Goal: Information Seeking & Learning: Learn about a topic

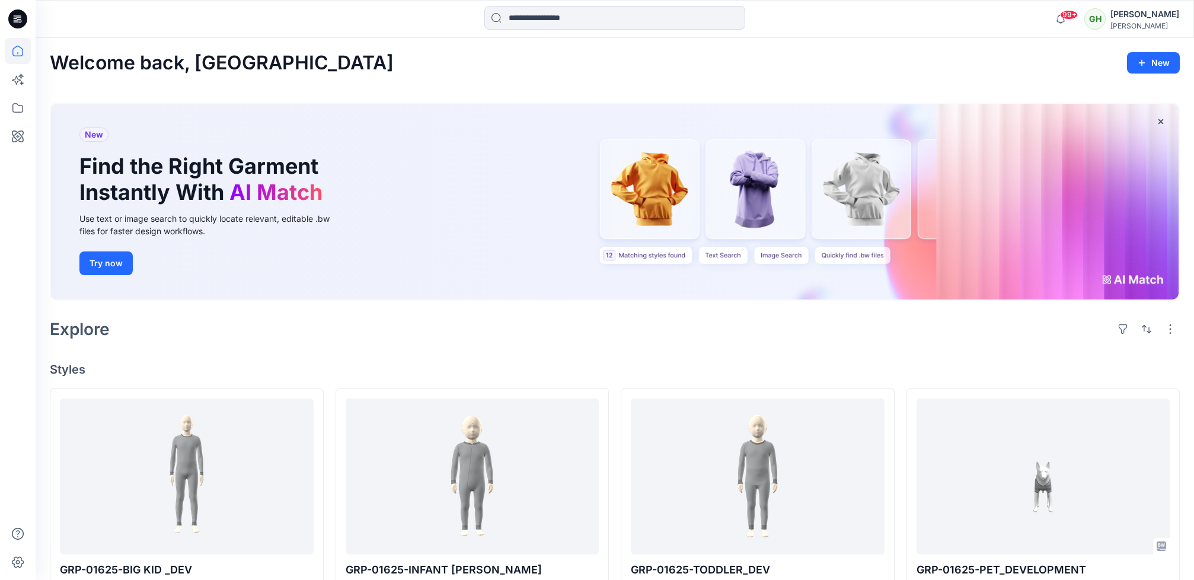
scroll to position [89, 0]
click at [950, 342] on div "Explore" at bounding box center [615, 329] width 1130 height 28
click at [699, 344] on div "Welcome back, Gayan New New Find the Right Garment Instantly With AI Match Use …" at bounding box center [615, 578] width 1159 height 1081
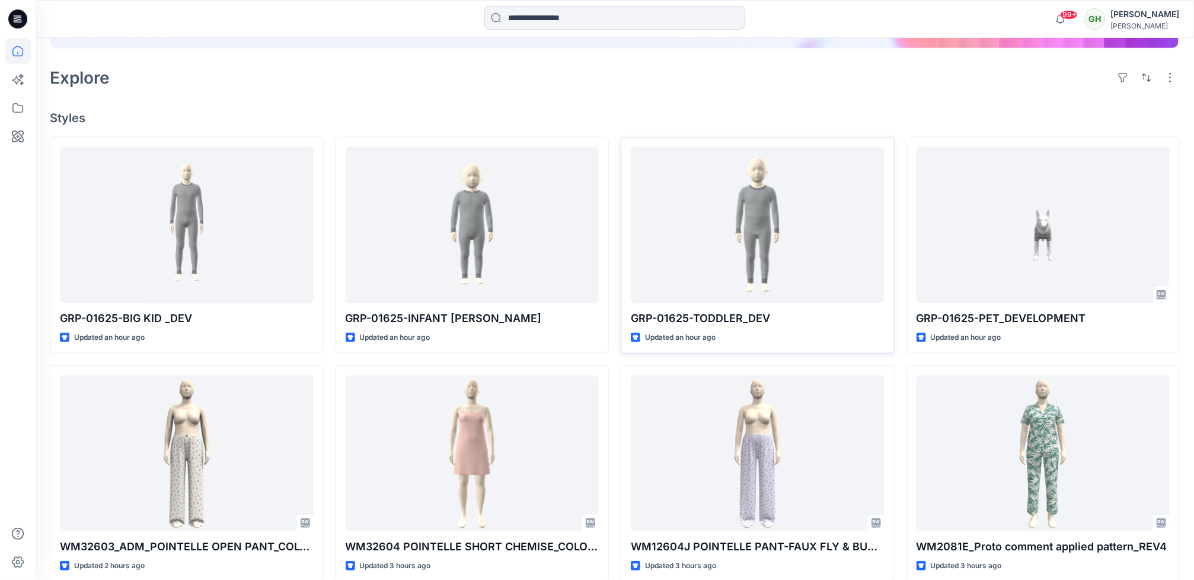
scroll to position [267, 0]
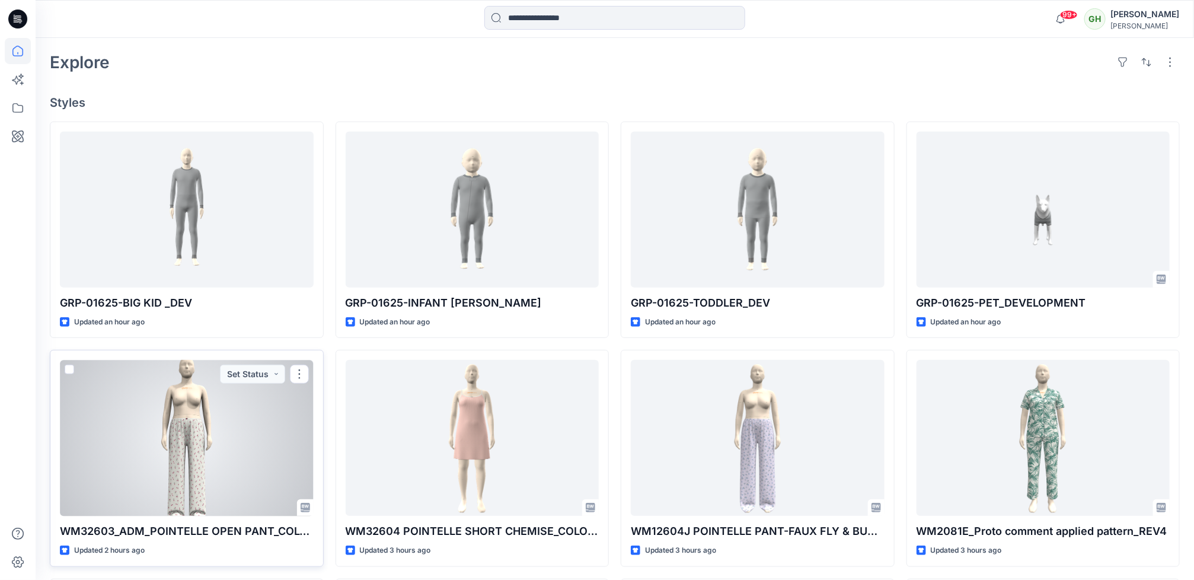
click at [234, 457] on div at bounding box center [187, 438] width 254 height 156
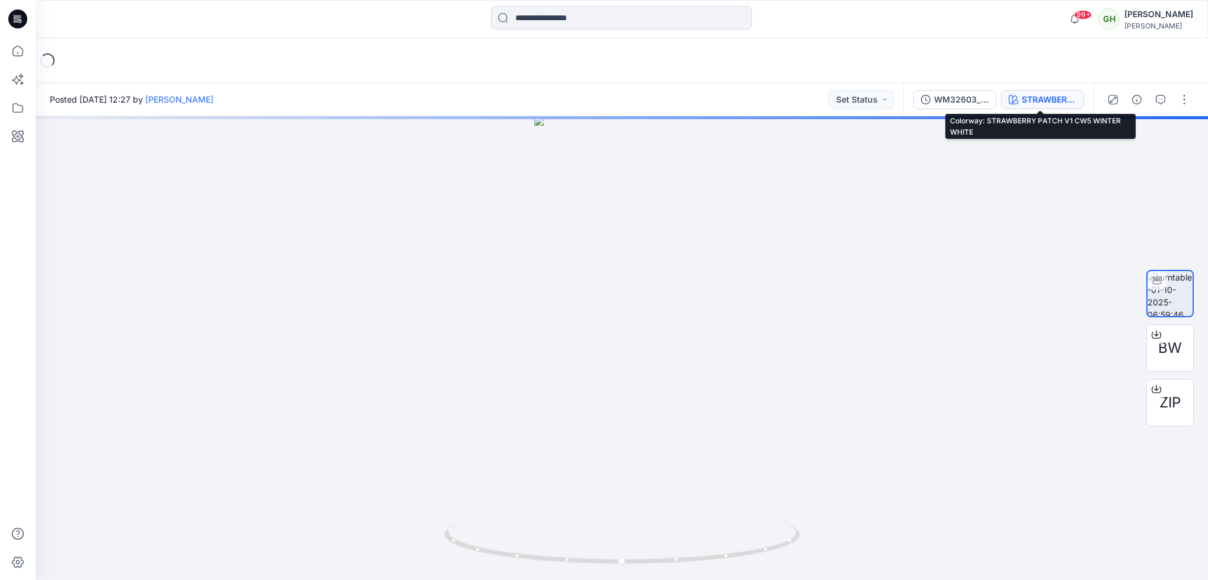
click at [1052, 97] on div "STRAWBERRY PATCH V1 CW5 WINTER WHITE" at bounding box center [1049, 99] width 55 height 13
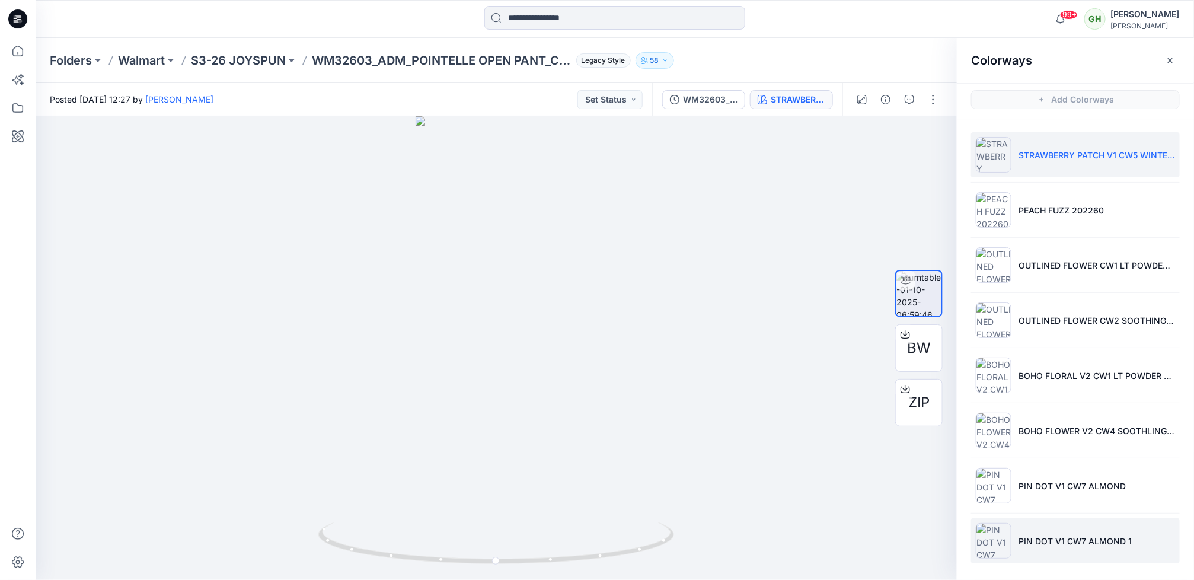
scroll to position [2, 0]
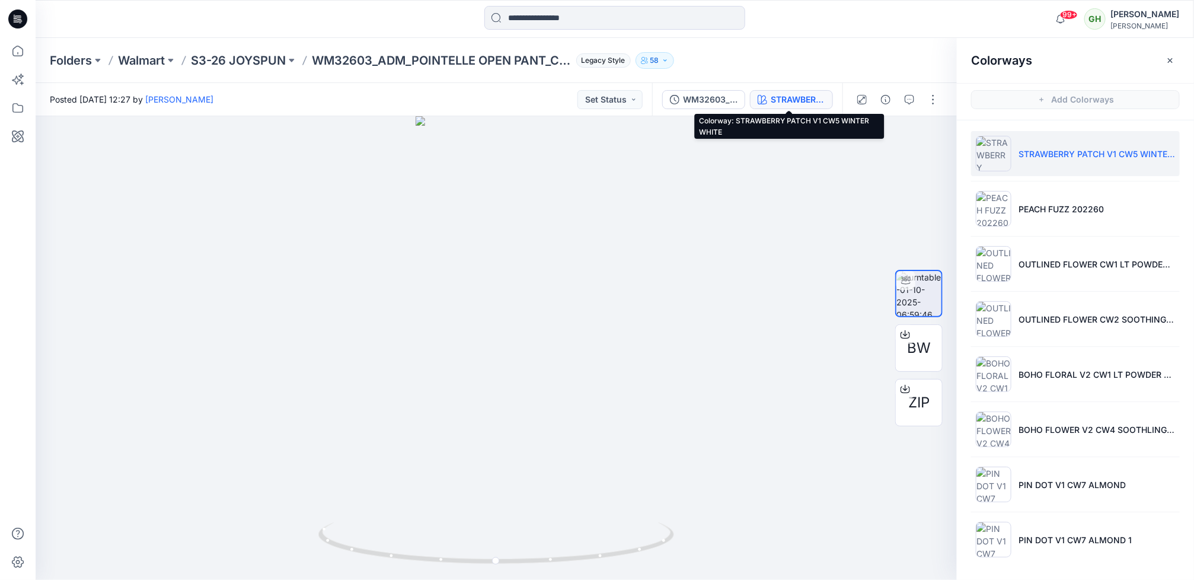
click at [11, 9] on icon at bounding box center [17, 19] width 19 height 38
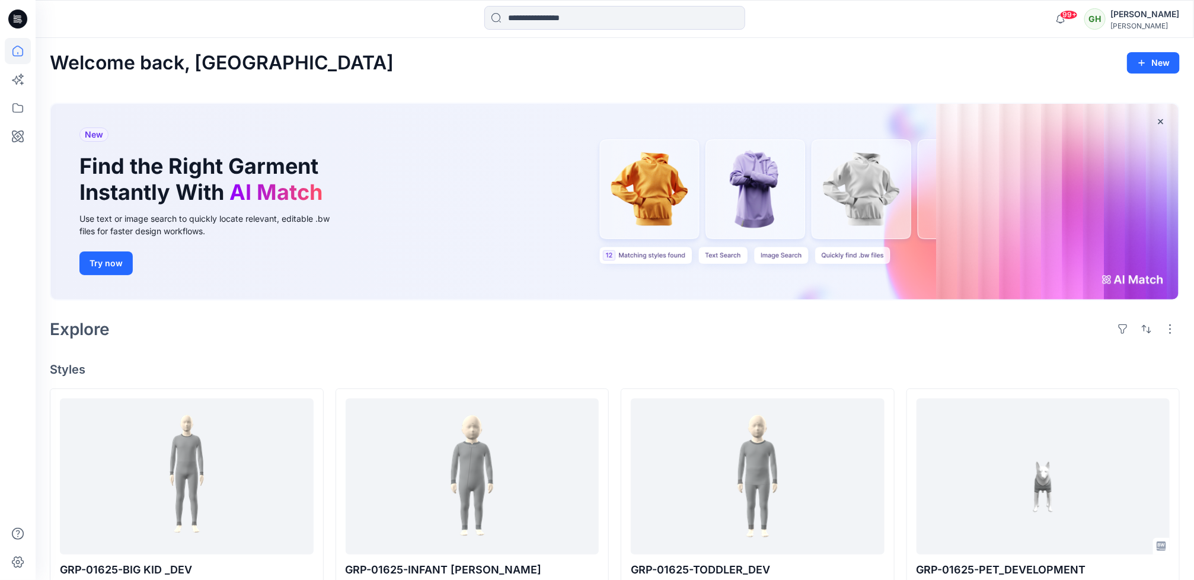
click at [313, 360] on div "Welcome back, Gayan New New Find the Right Garment Instantly With AI Match Use …" at bounding box center [615, 578] width 1159 height 1081
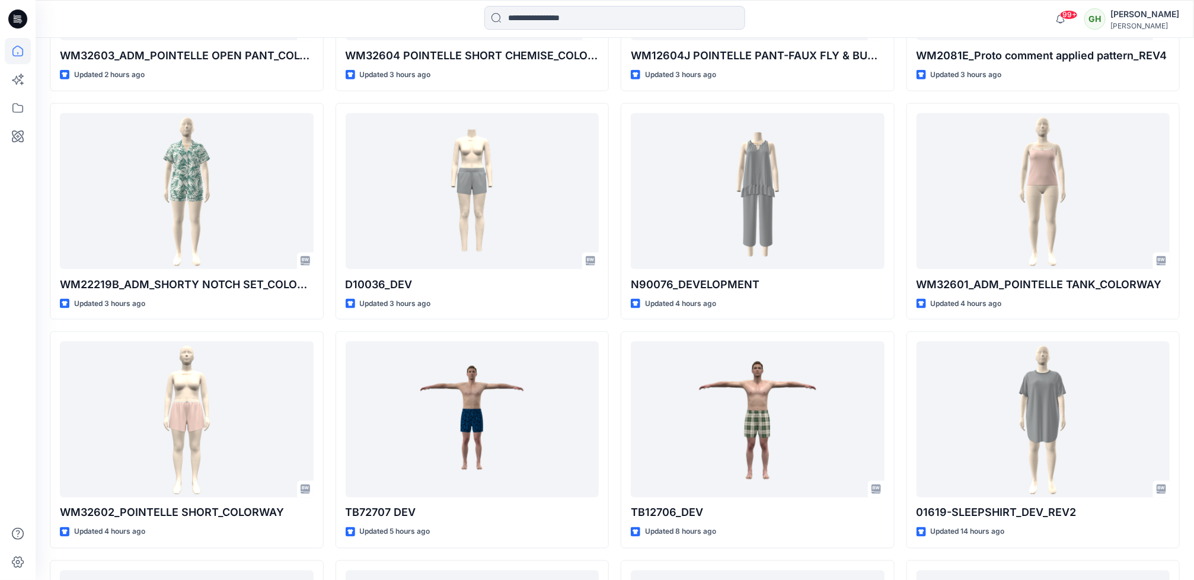
scroll to position [747, 0]
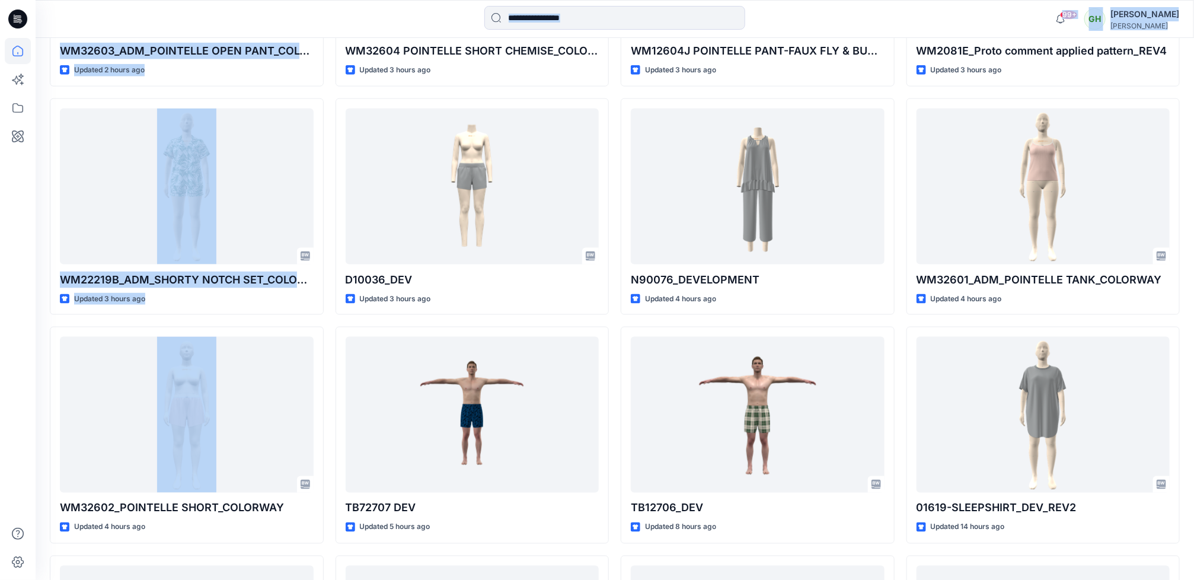
click at [0, 511] on html "99+ Notifications Sanjeewa Dankoluwa shared GRP-01625-BIG KID in 01625 WTC FAMI…" at bounding box center [597, 155] width 1194 height 1805
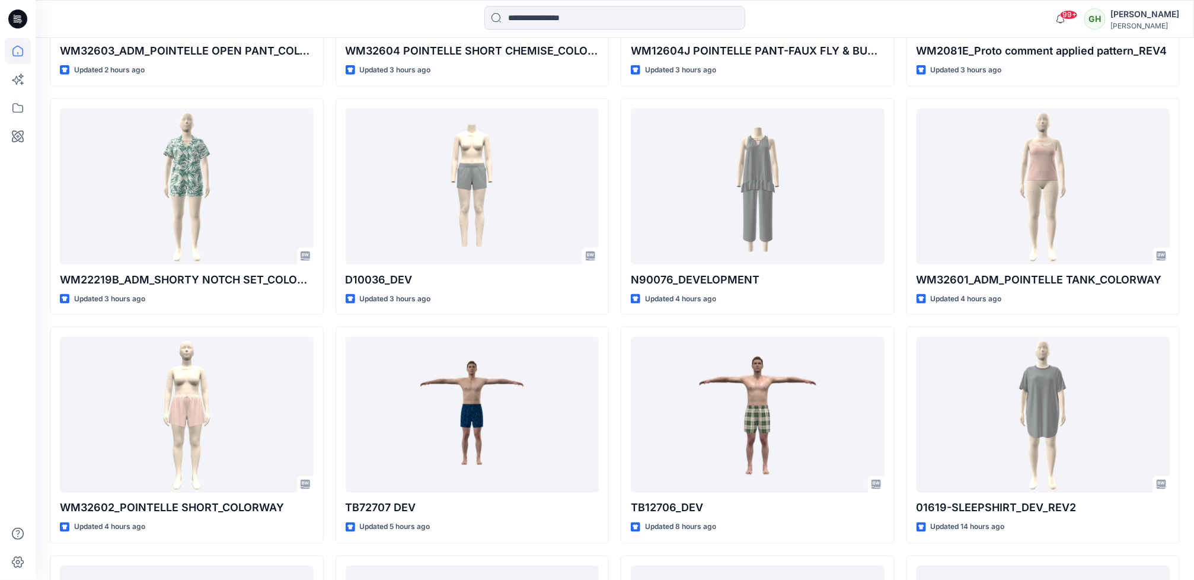
drag, startPoint x: -1, startPoint y: 511, endPoint x: 4, endPoint y: 306, distance: 205.3
click at [4, 306] on div at bounding box center [18, 290] width 36 height 580
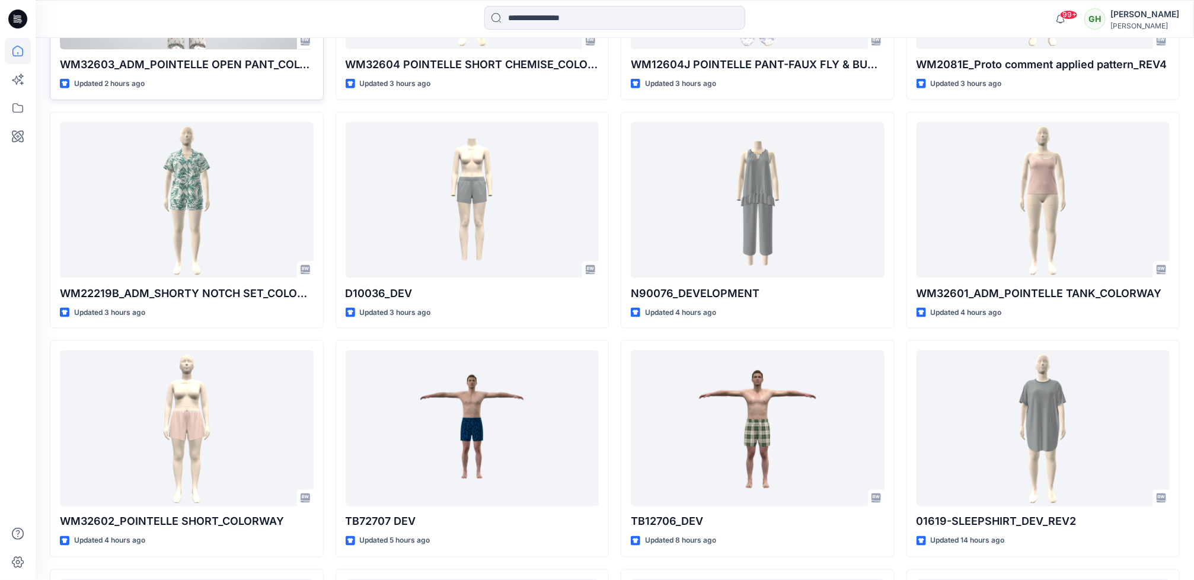
scroll to position [925, 0]
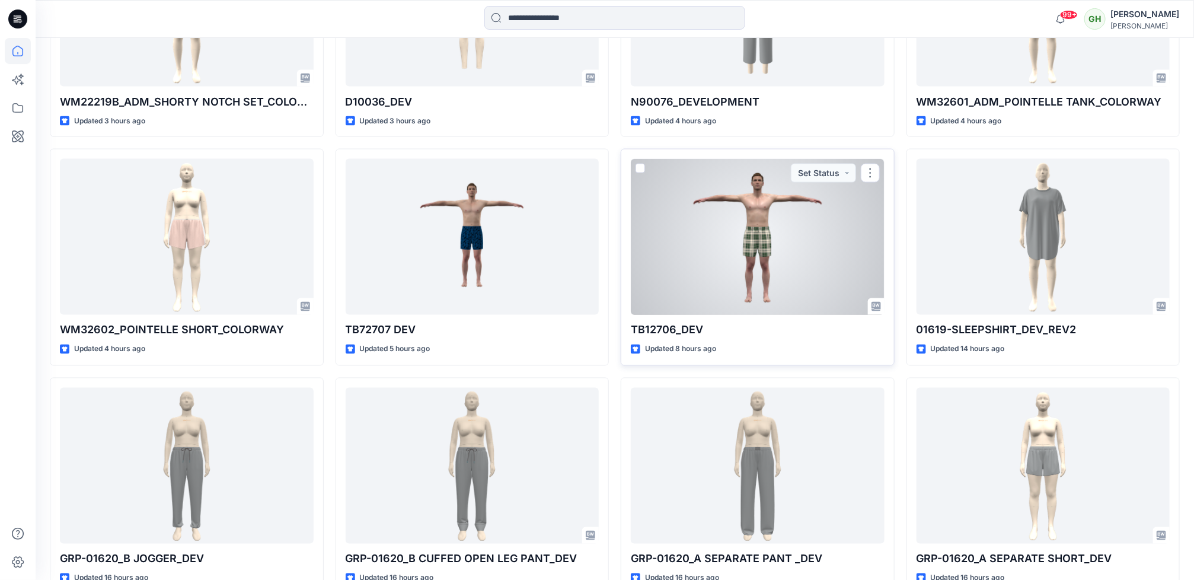
click at [794, 287] on div at bounding box center [758, 237] width 254 height 156
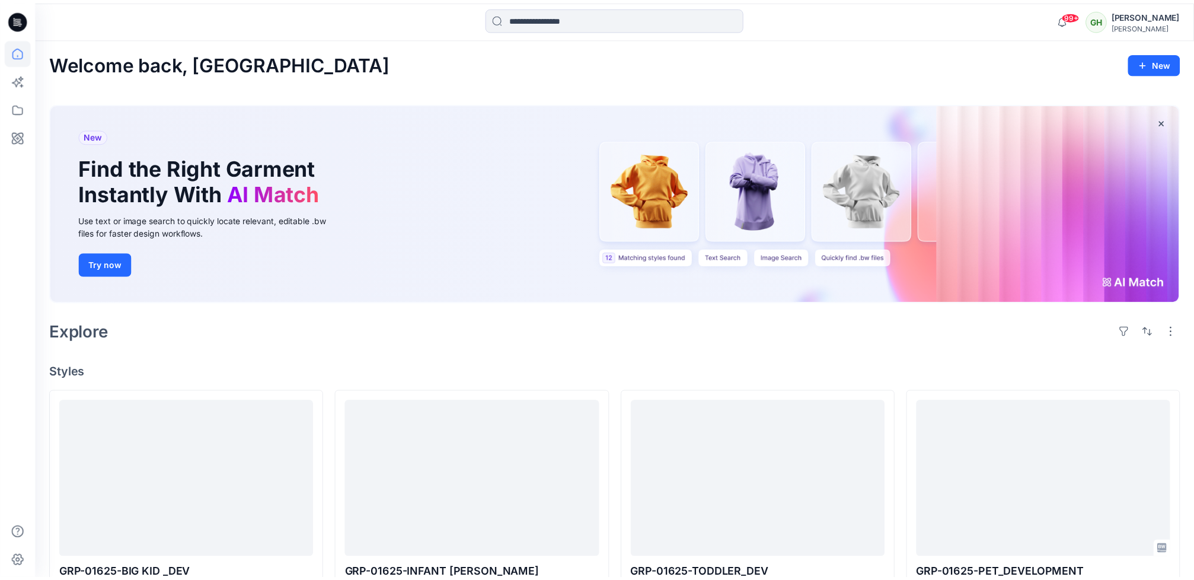
scroll to position [925, 0]
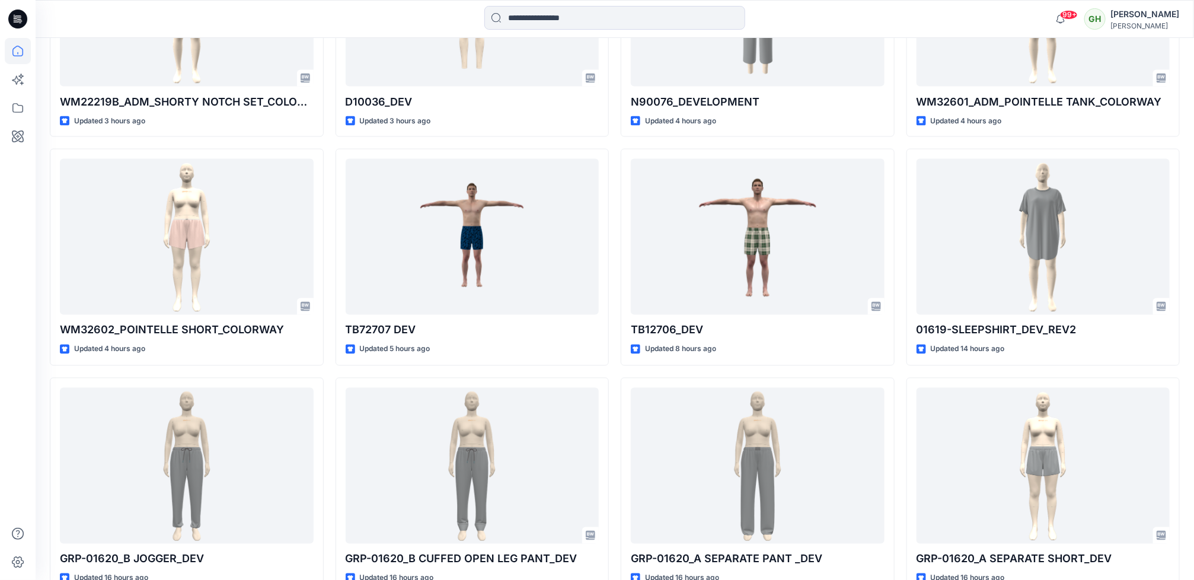
drag, startPoint x: -4, startPoint y: 304, endPoint x: 1, endPoint y: 381, distance: 77.2
click at [1, 381] on div at bounding box center [18, 290] width 36 height 580
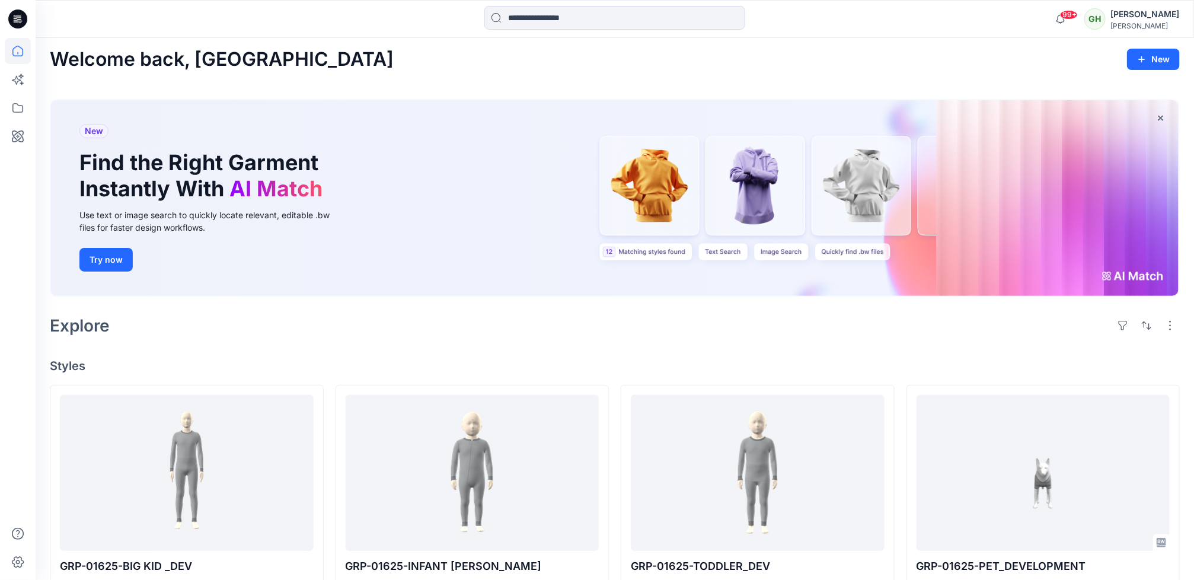
scroll to position [0, 0]
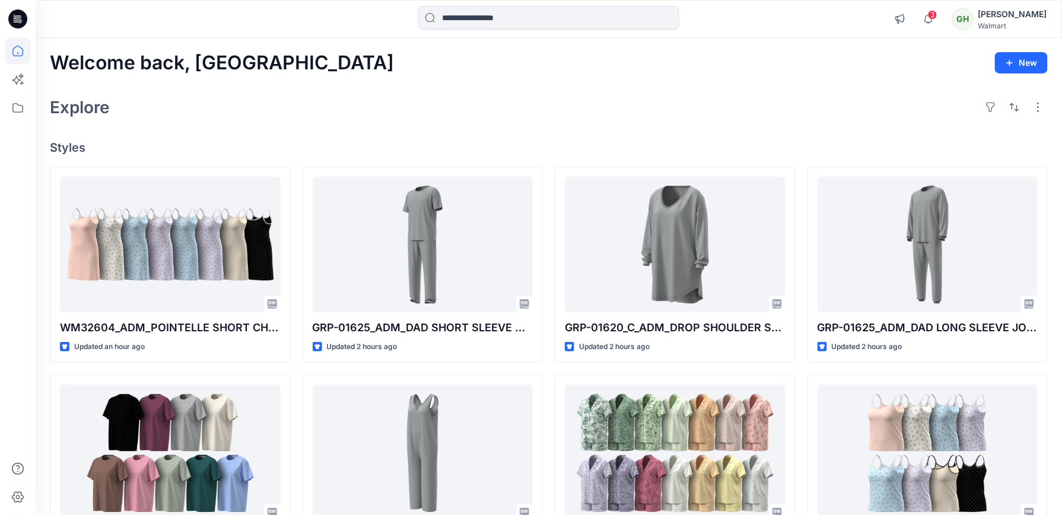
click at [374, 95] on div "Explore" at bounding box center [549, 107] width 998 height 28
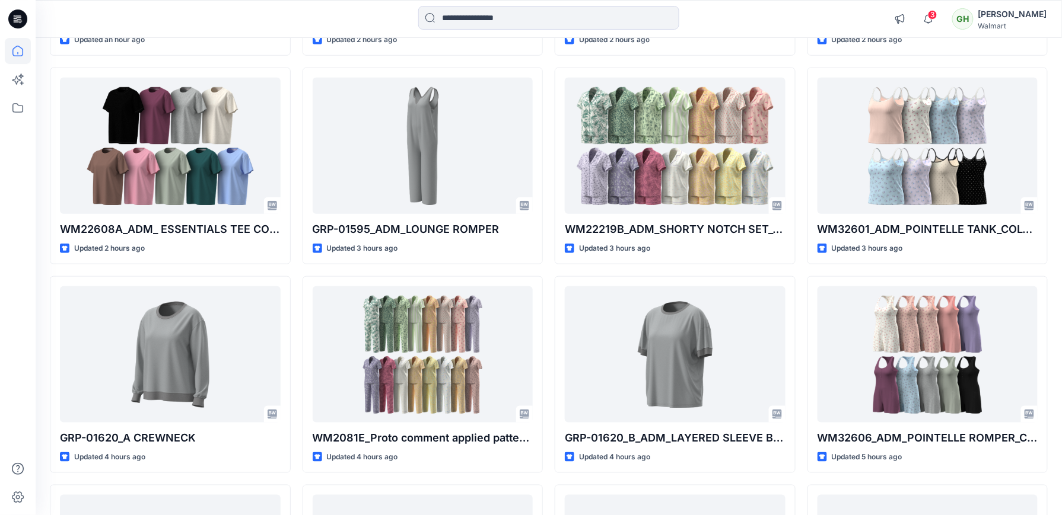
scroll to position [316, 0]
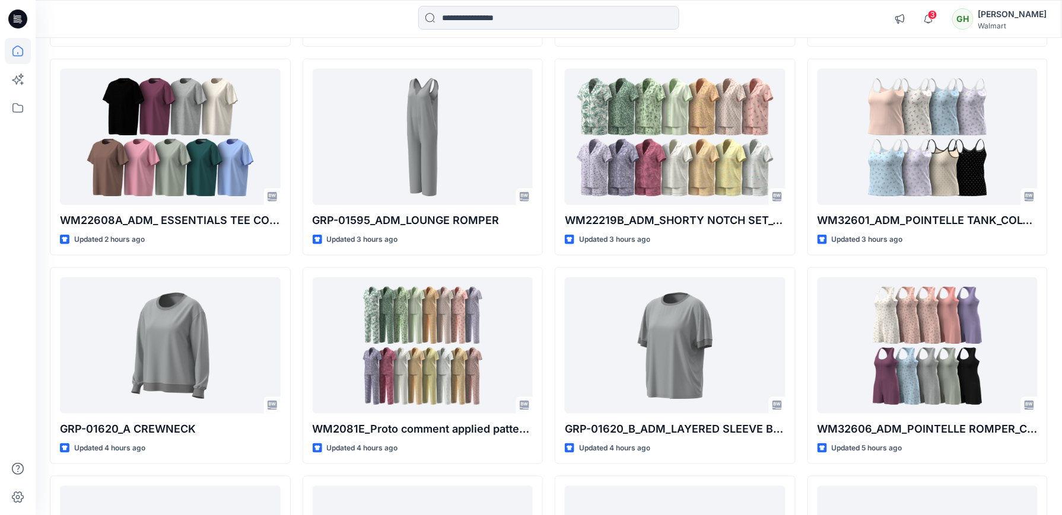
click at [15, 345] on div at bounding box center [18, 276] width 26 height 477
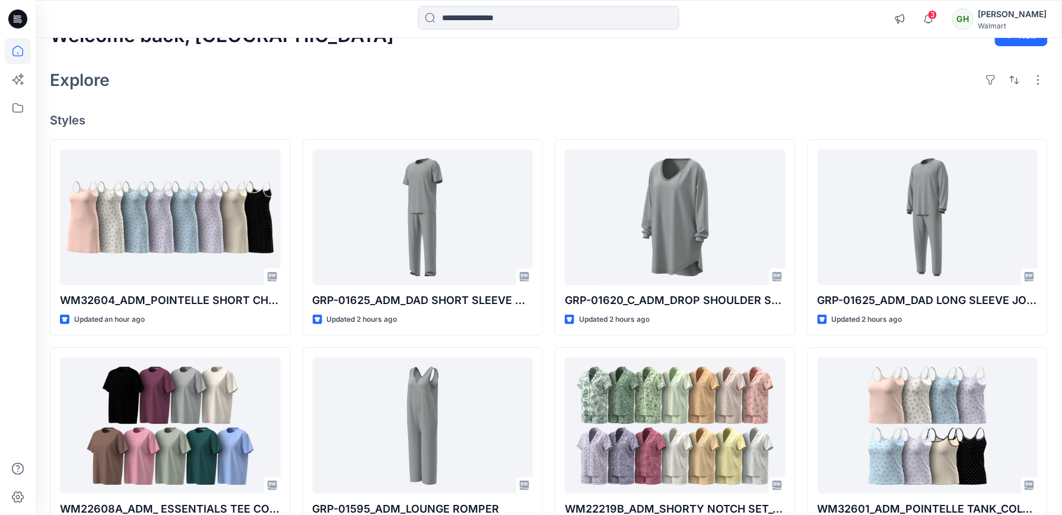
scroll to position [0, 0]
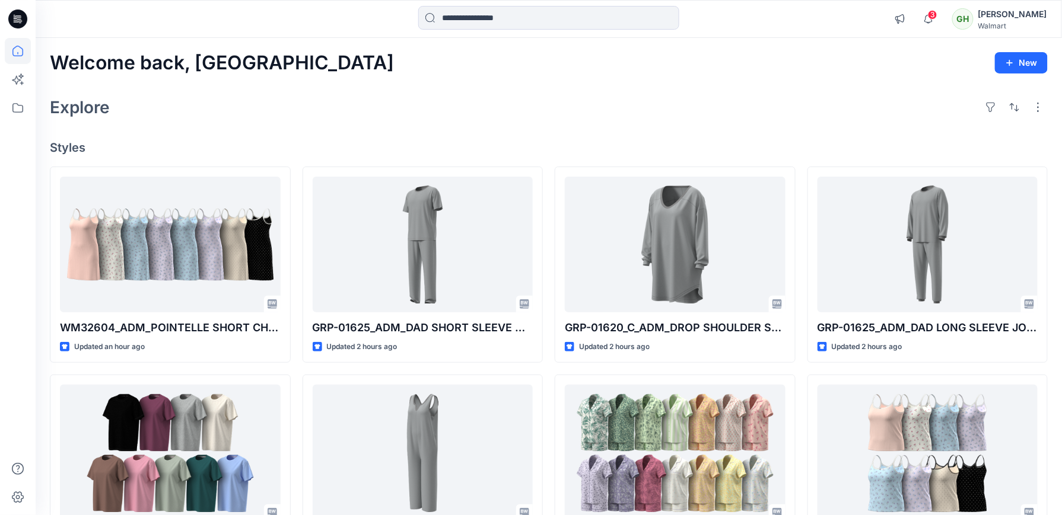
click at [15, 345] on div at bounding box center [18, 276] width 26 height 477
drag, startPoint x: 482, startPoint y: 126, endPoint x: 454, endPoint y: 170, distance: 52.3
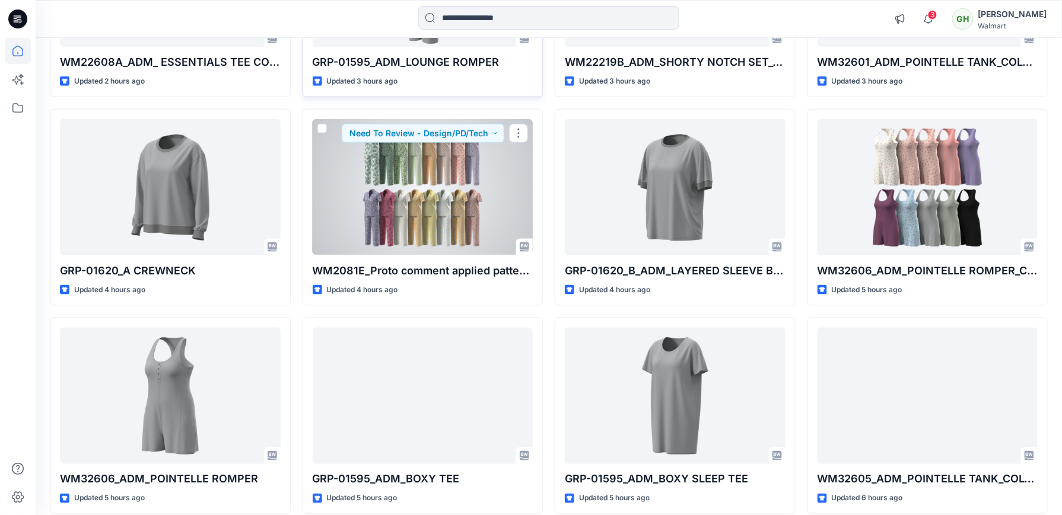
scroll to position [553, 0]
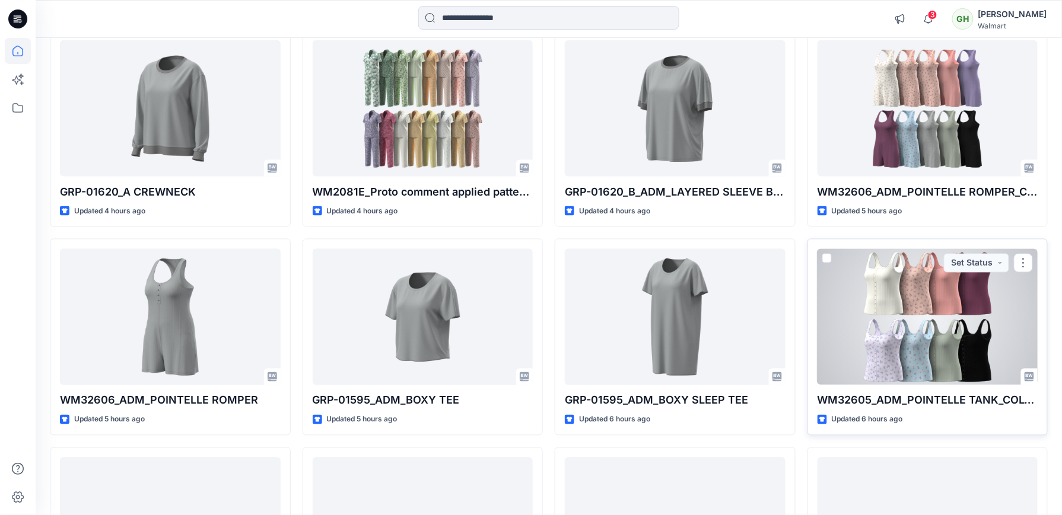
click at [853, 340] on div at bounding box center [927, 317] width 221 height 136
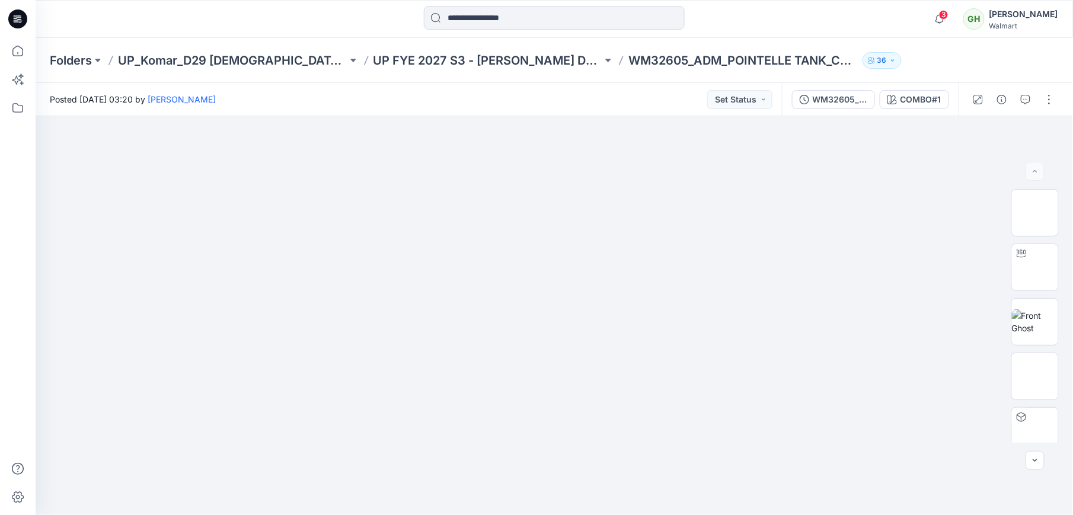
click at [12, 17] on icon at bounding box center [17, 18] width 19 height 19
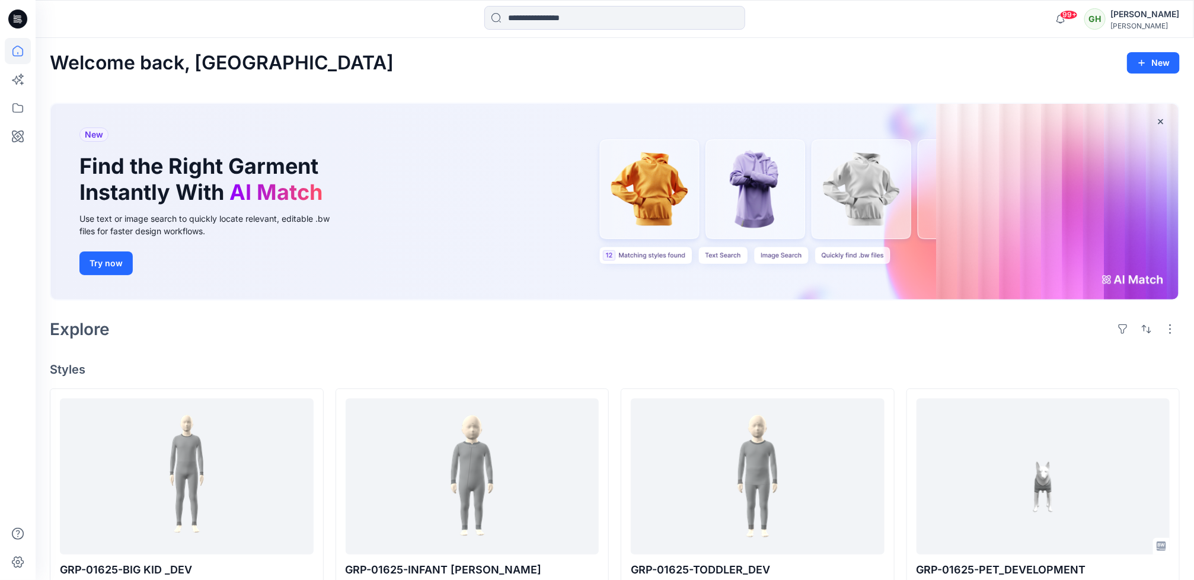
click at [552, 345] on div "Welcome back, [PERSON_NAME] New New Find the Right Garment Instantly With AI Ma…" at bounding box center [615, 578] width 1159 height 1081
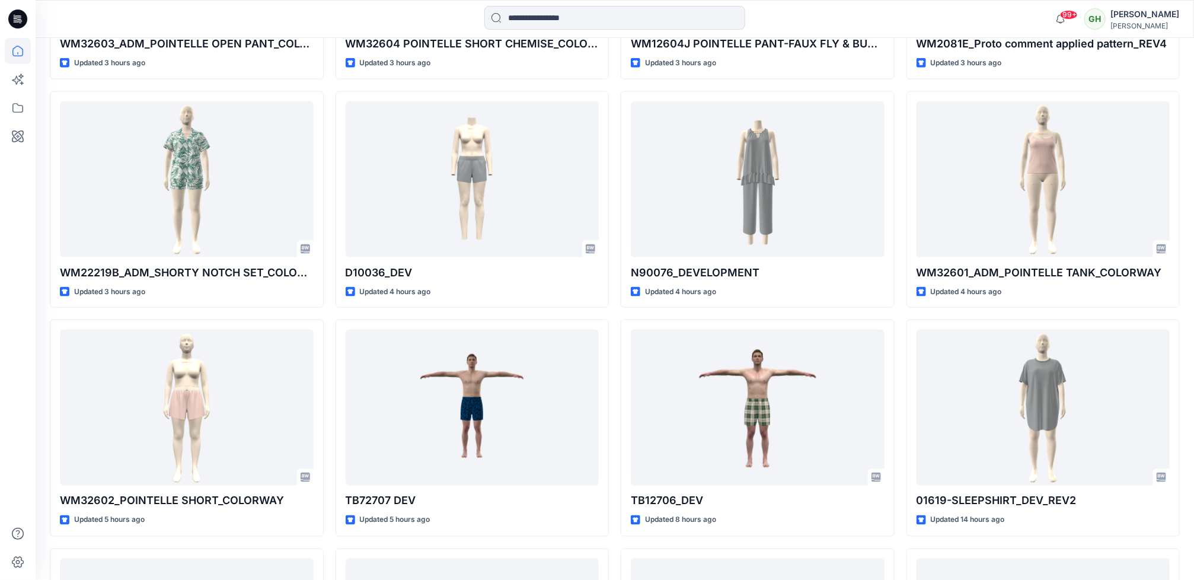
scroll to position [782, 0]
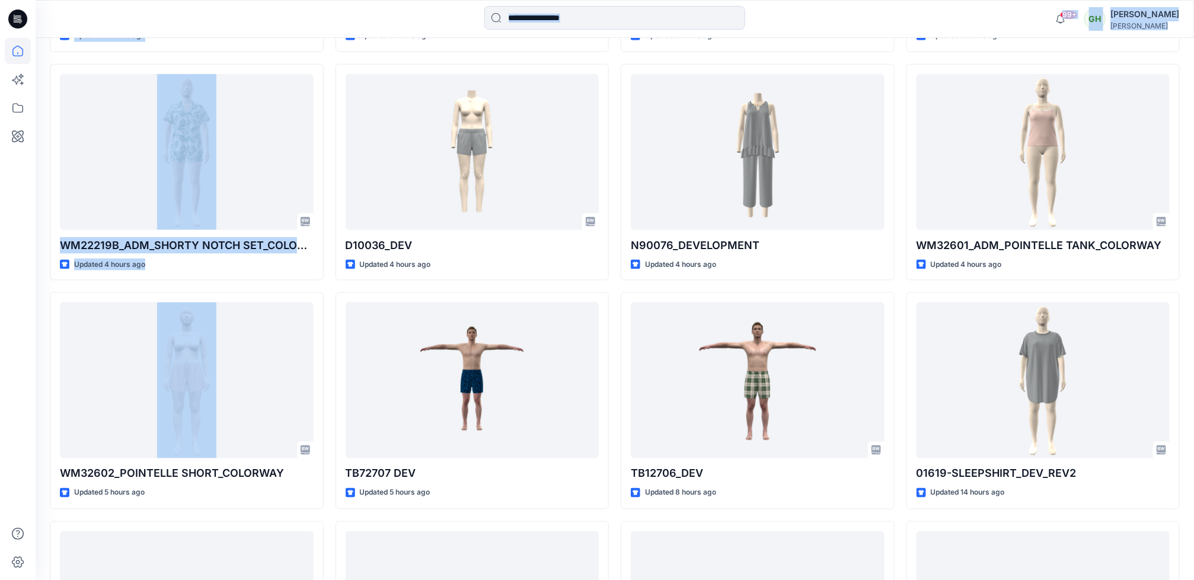
click at [0, 290] on html "99+ Notifications Sanjeewa Dankoluwa shared GRP-01625-BIG KID in 01625 WTC FAMI…" at bounding box center [597, 463] width 1194 height 2491
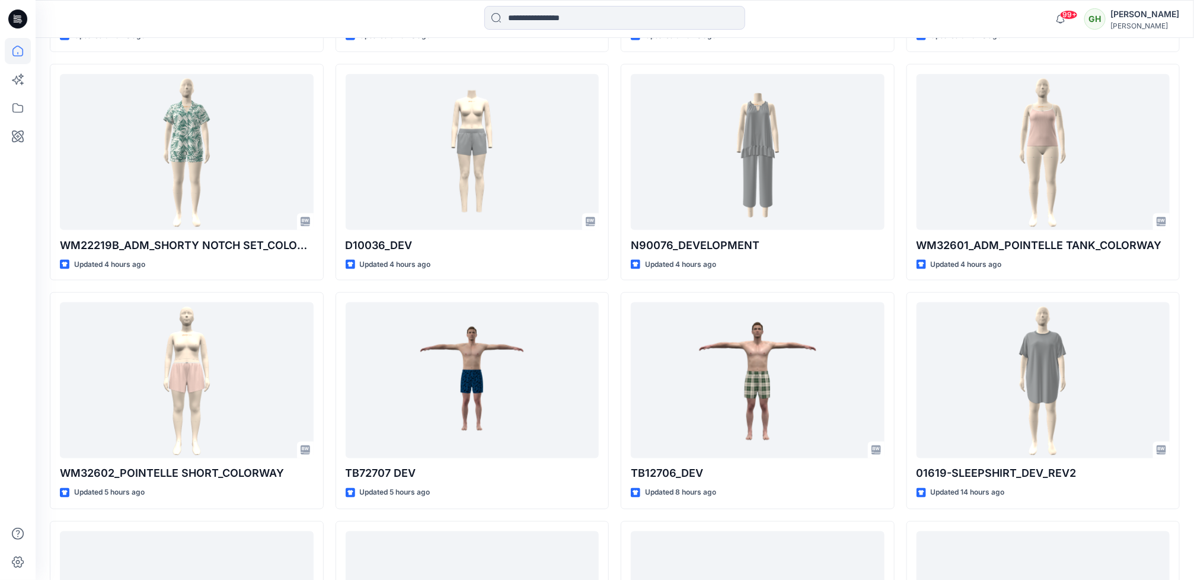
drag, startPoint x: -4, startPoint y: 290, endPoint x: 1, endPoint y: 358, distance: 67.7
click at [1, 358] on div at bounding box center [18, 290] width 36 height 580
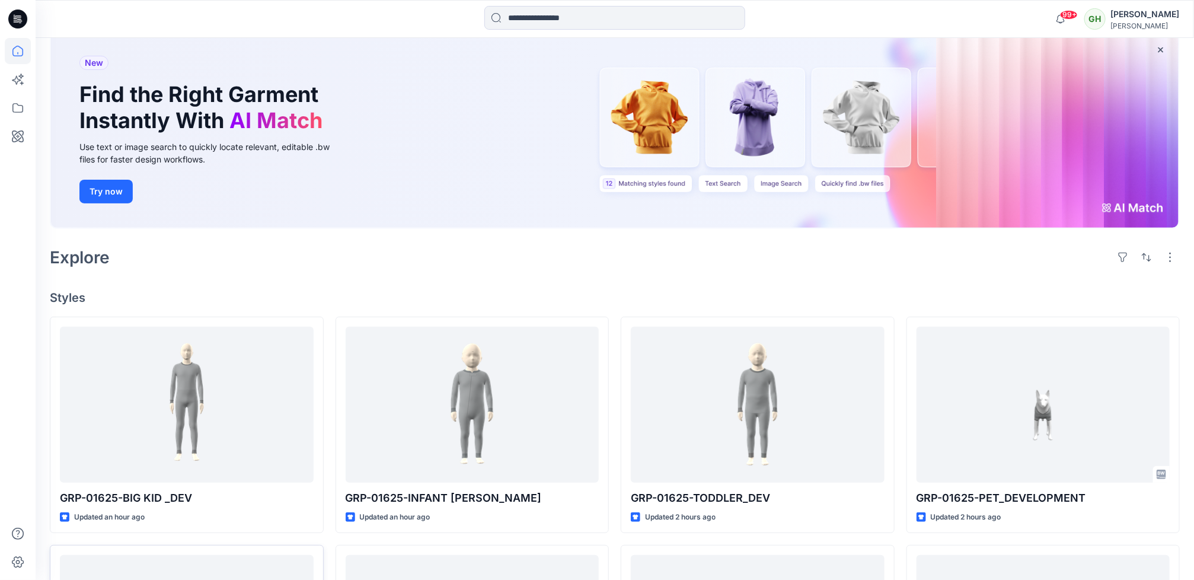
scroll to position [0, 0]
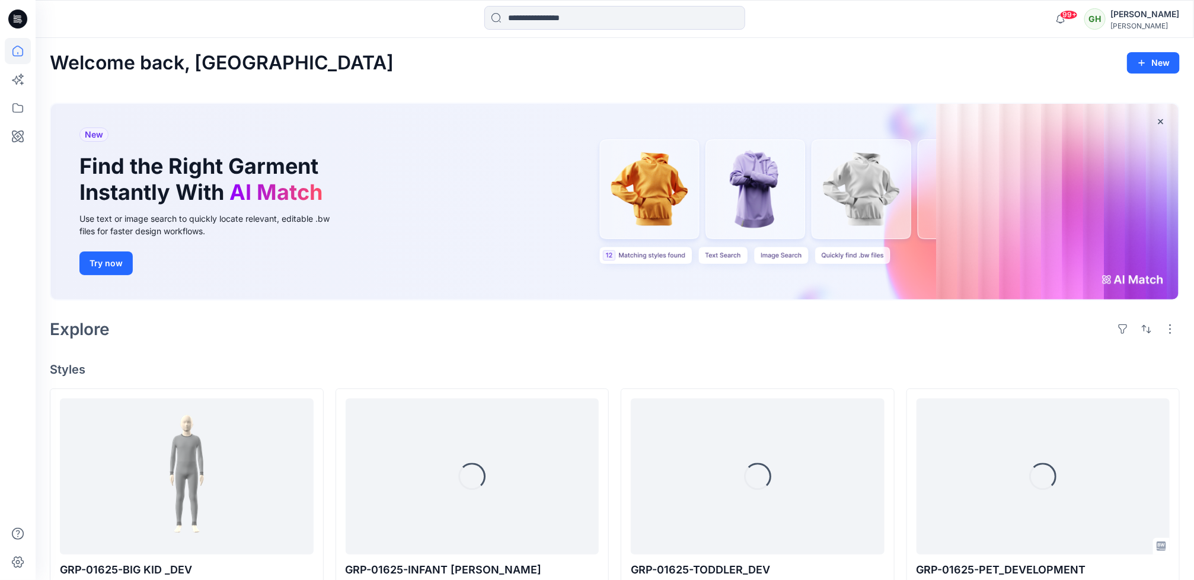
click at [295, 344] on div "Welcome back, Gayan New New Find the Right Garment Instantly With AI Match Use …" at bounding box center [615, 578] width 1159 height 1081
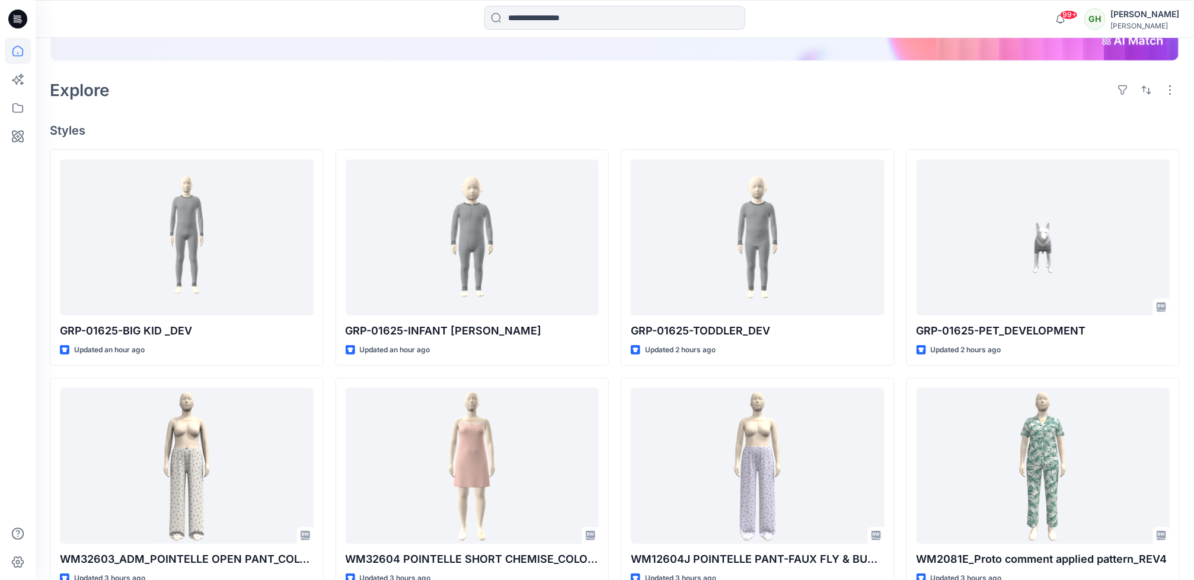
scroll to position [267, 0]
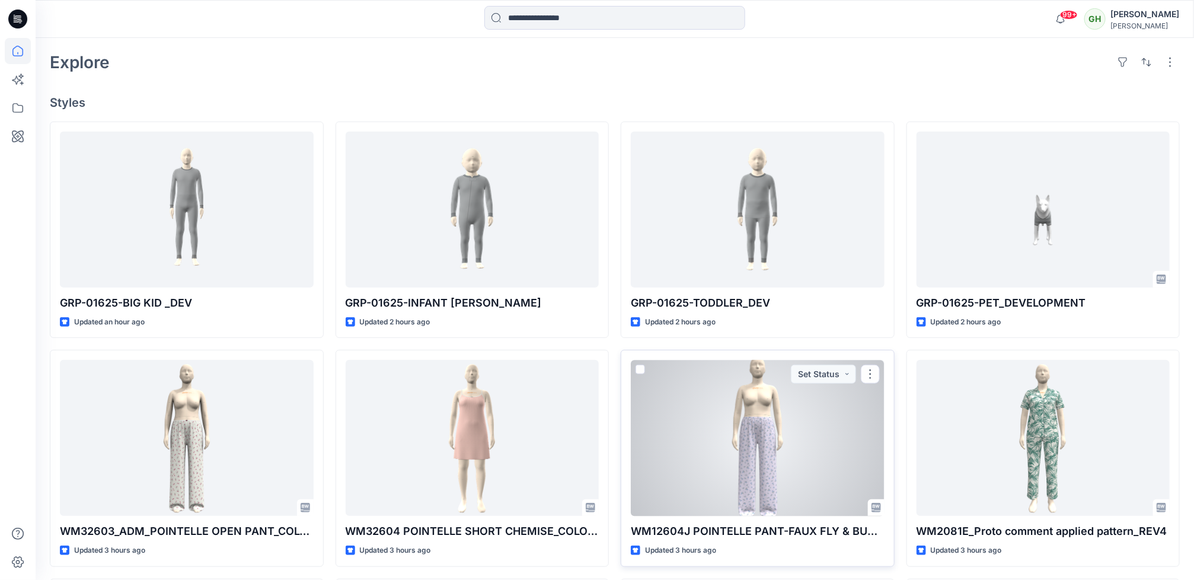
click at [833, 415] on div at bounding box center [758, 438] width 254 height 156
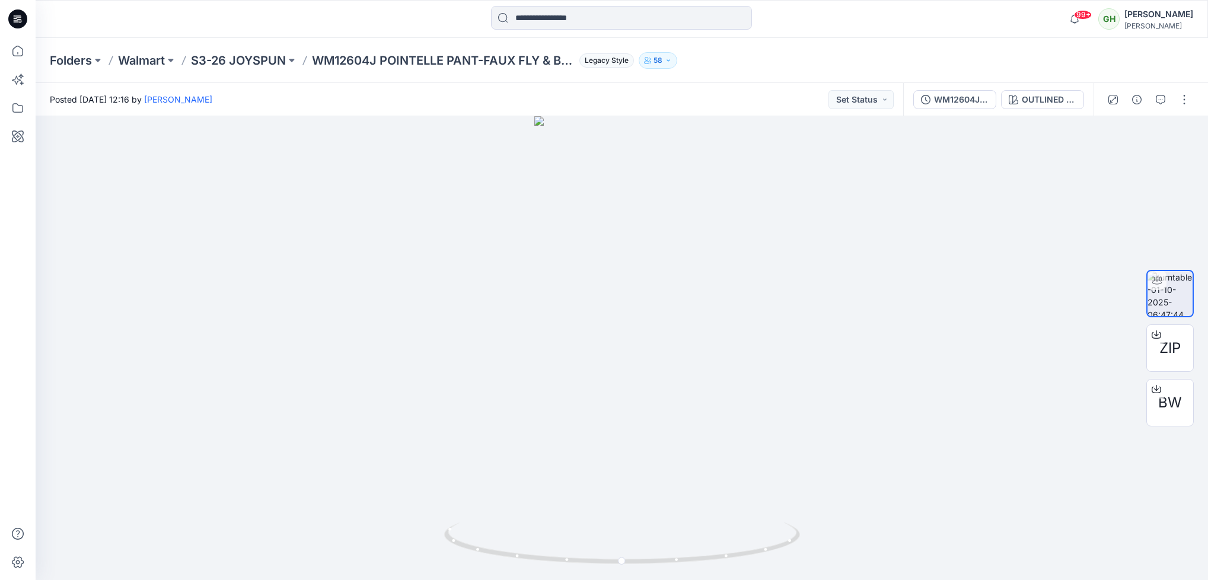
click at [11, 18] on icon at bounding box center [17, 18] width 19 height 19
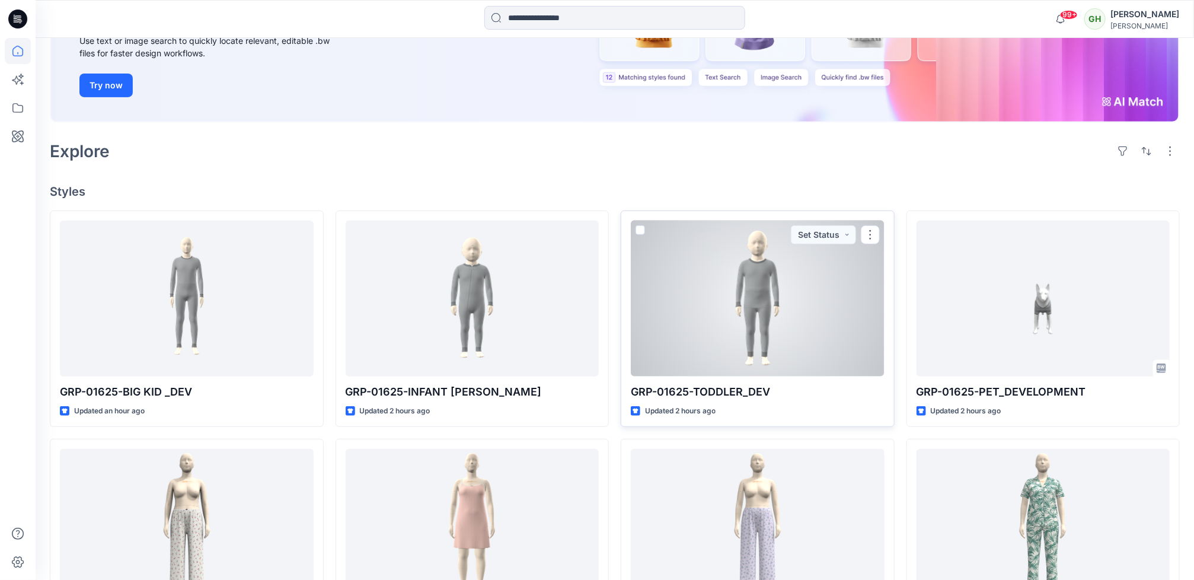
scroll to position [356, 0]
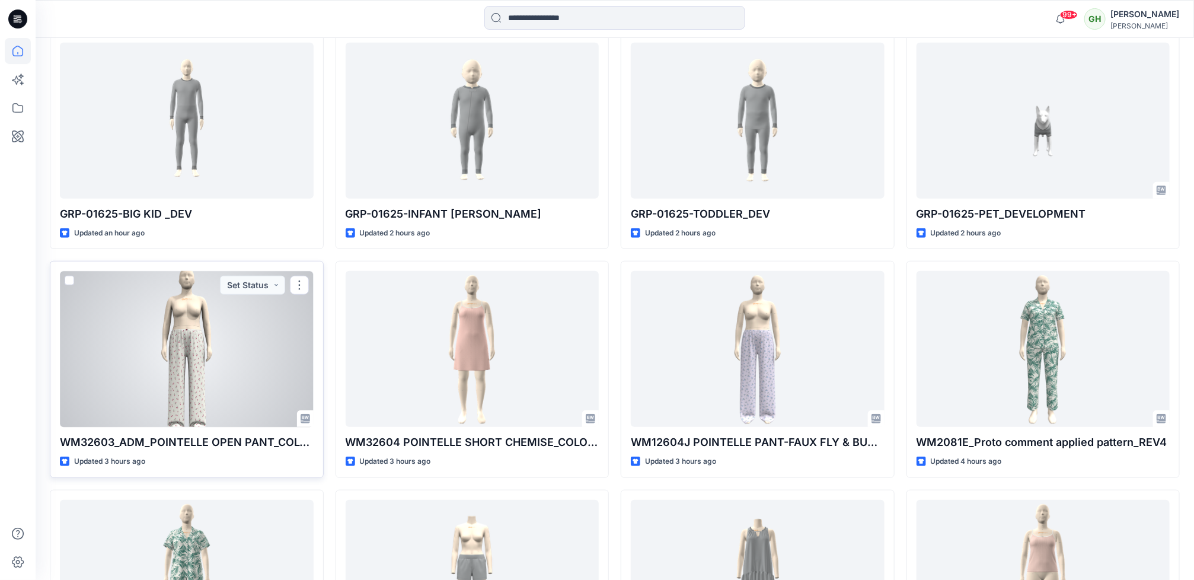
click at [210, 370] on div at bounding box center [187, 349] width 254 height 156
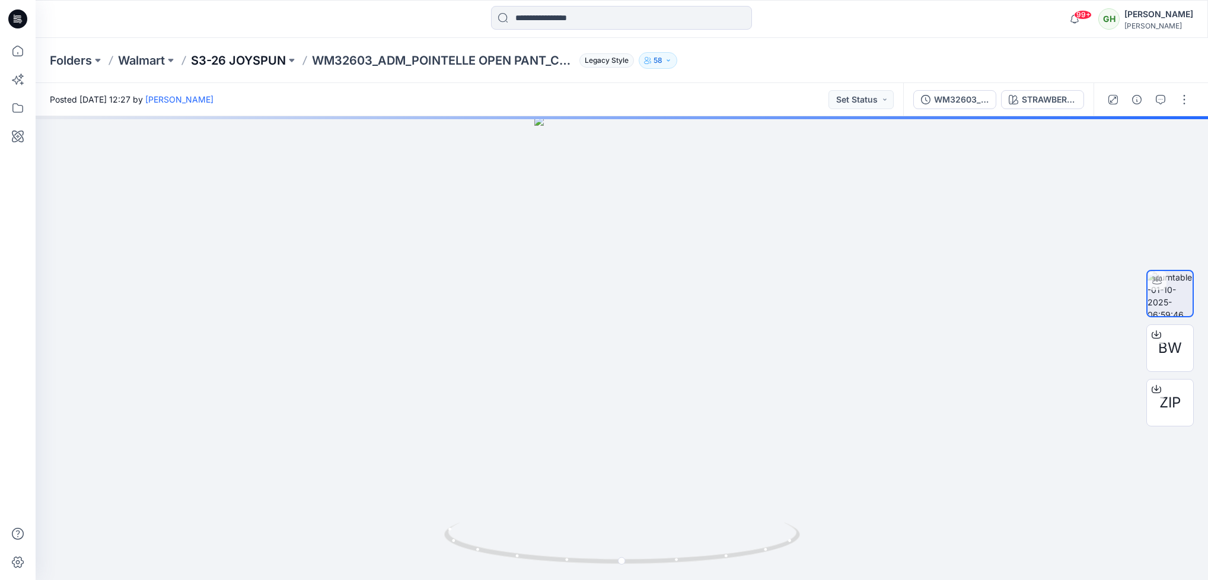
click at [231, 61] on p "S3-26 JOYSPUN" at bounding box center [238, 60] width 95 height 17
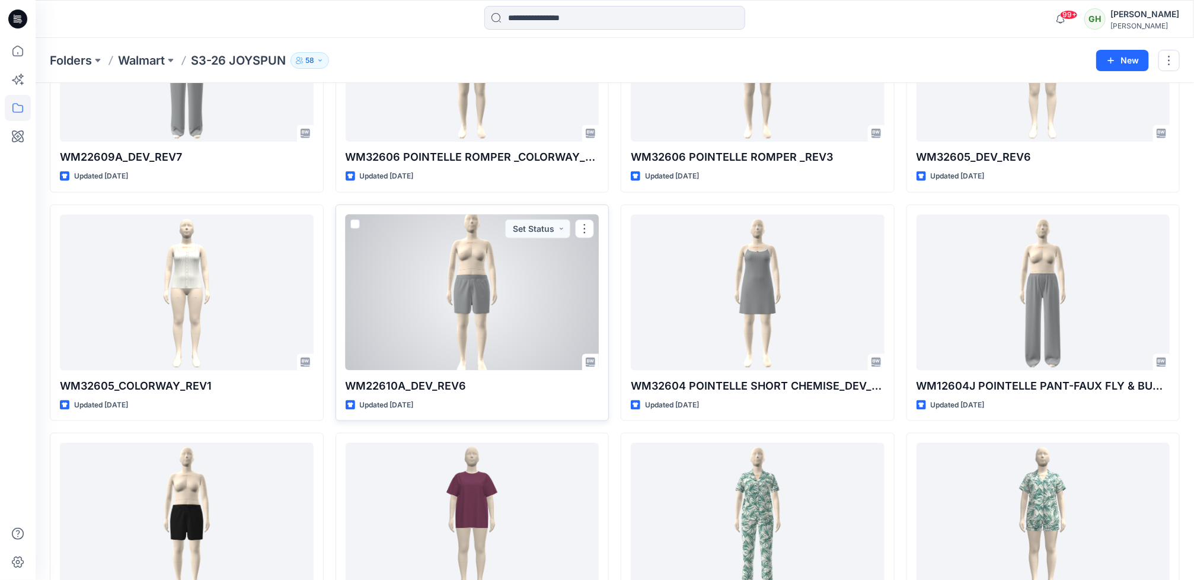
scroll to position [730, 0]
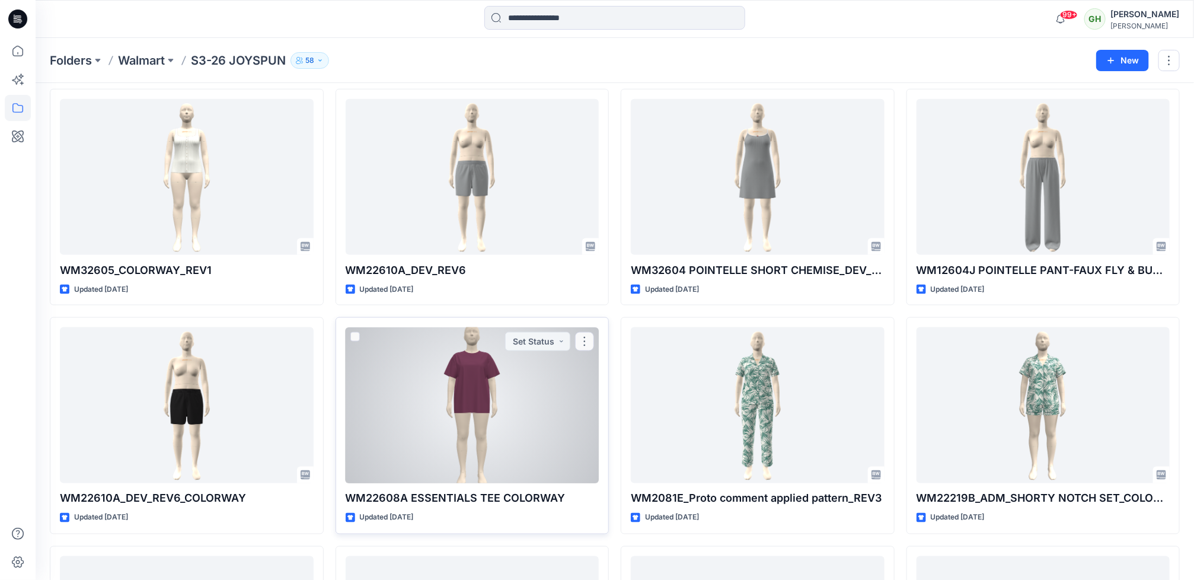
click at [488, 437] on div at bounding box center [473, 405] width 254 height 156
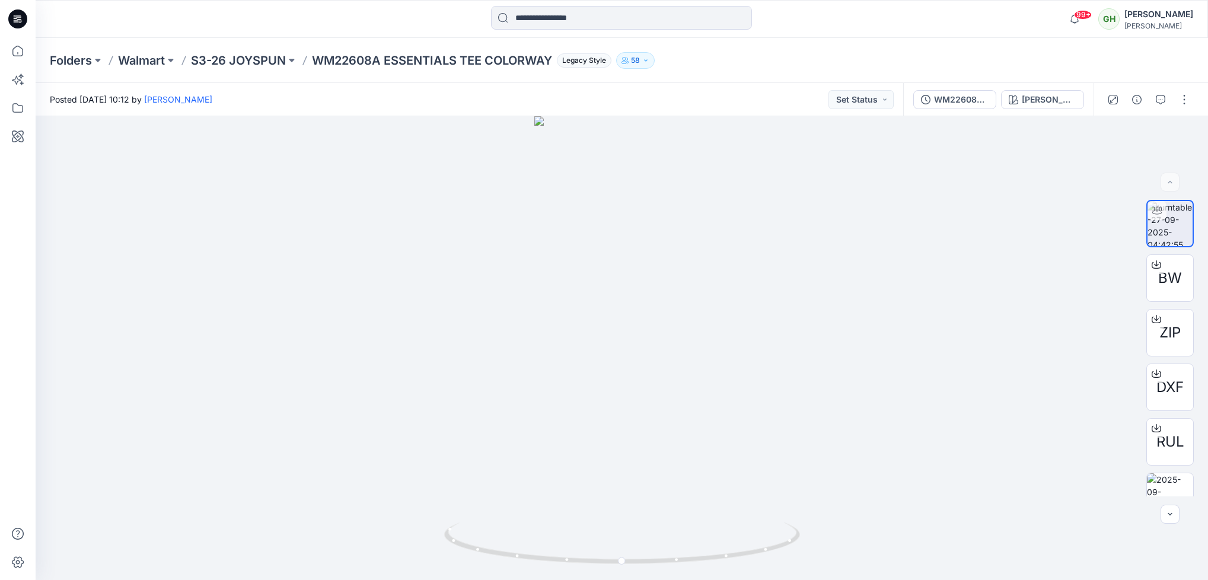
click at [25, 21] on icon at bounding box center [17, 18] width 19 height 19
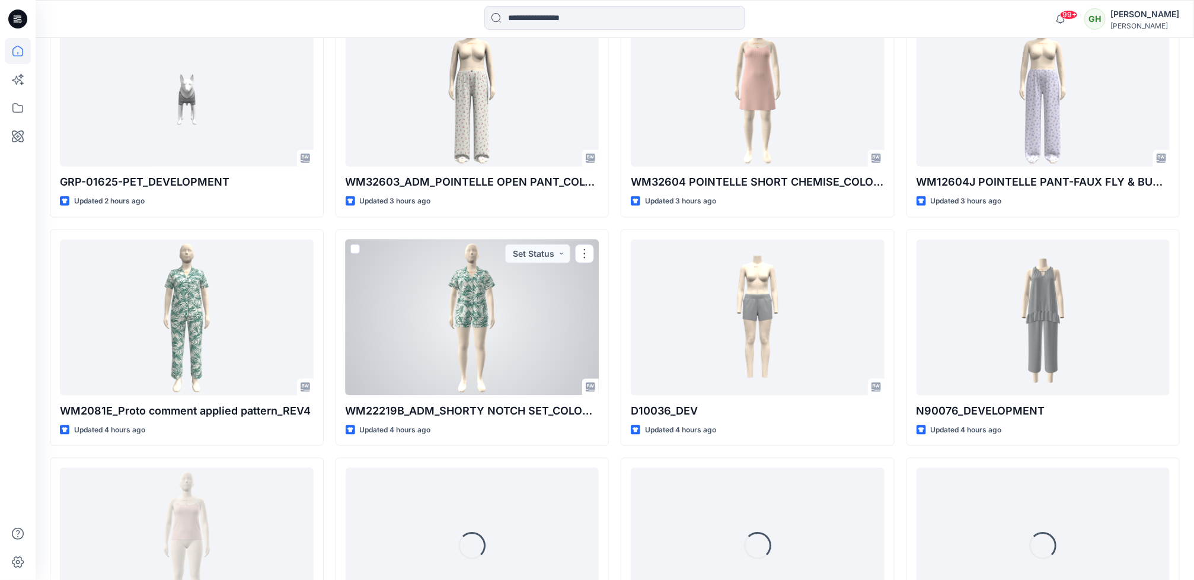
scroll to position [718, 0]
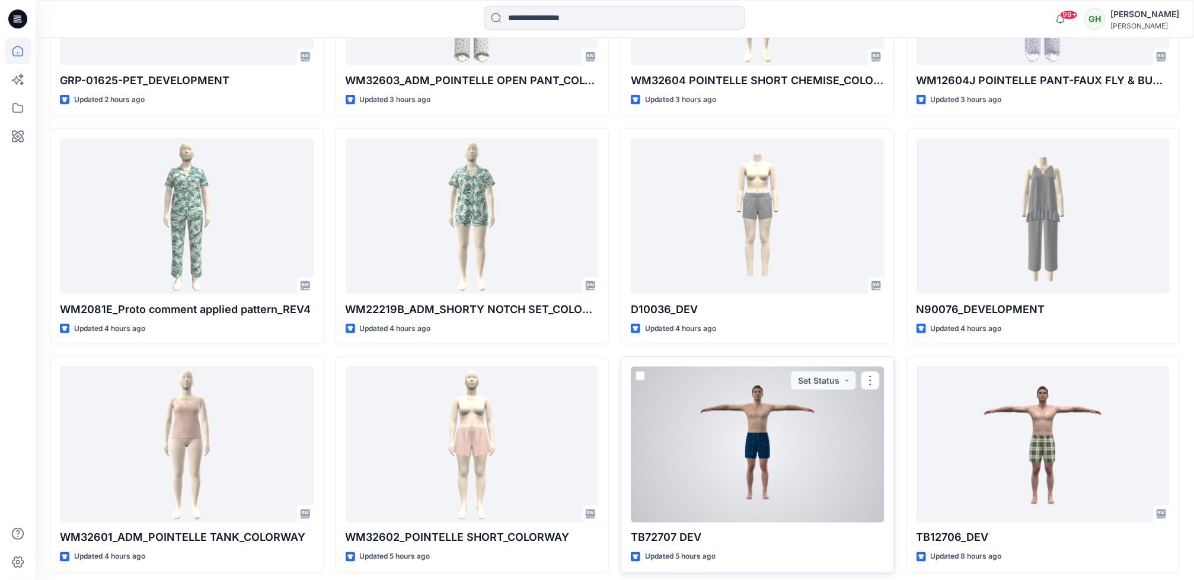
click at [719, 451] on div at bounding box center [758, 445] width 254 height 156
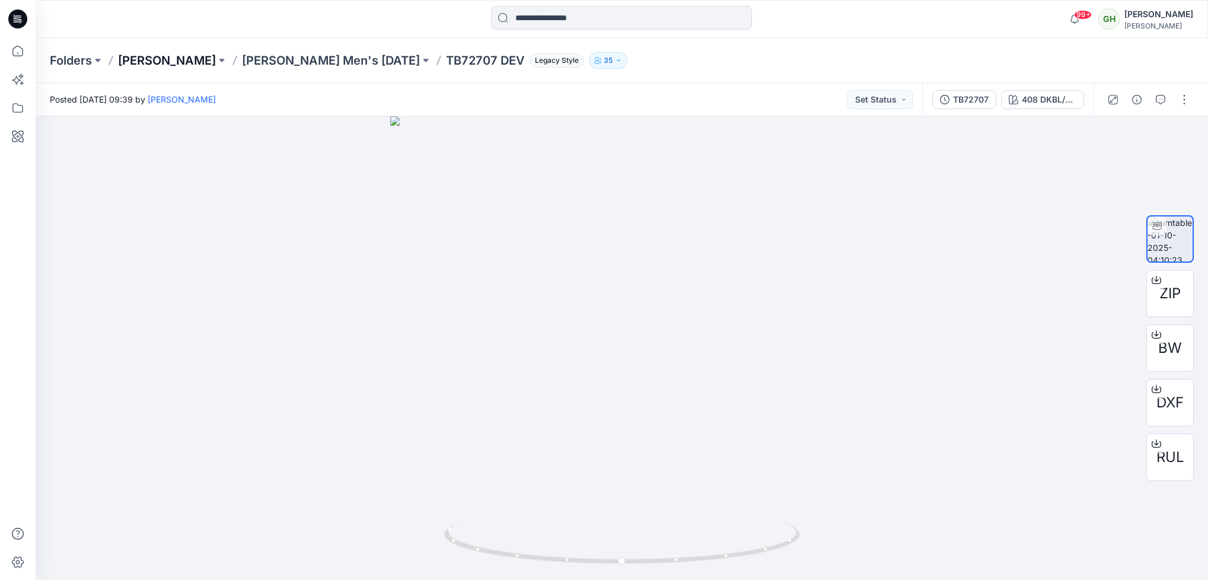
click at [187, 63] on p "Tommy Bahama" at bounding box center [167, 60] width 98 height 17
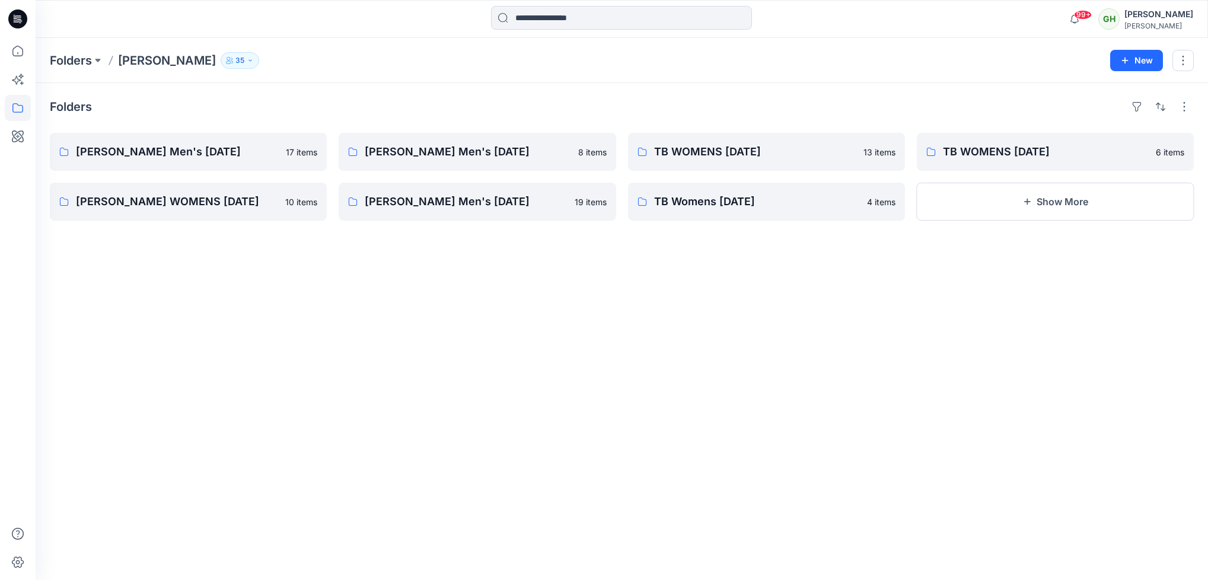
click at [240, 65] on button "35" at bounding box center [240, 60] width 39 height 17
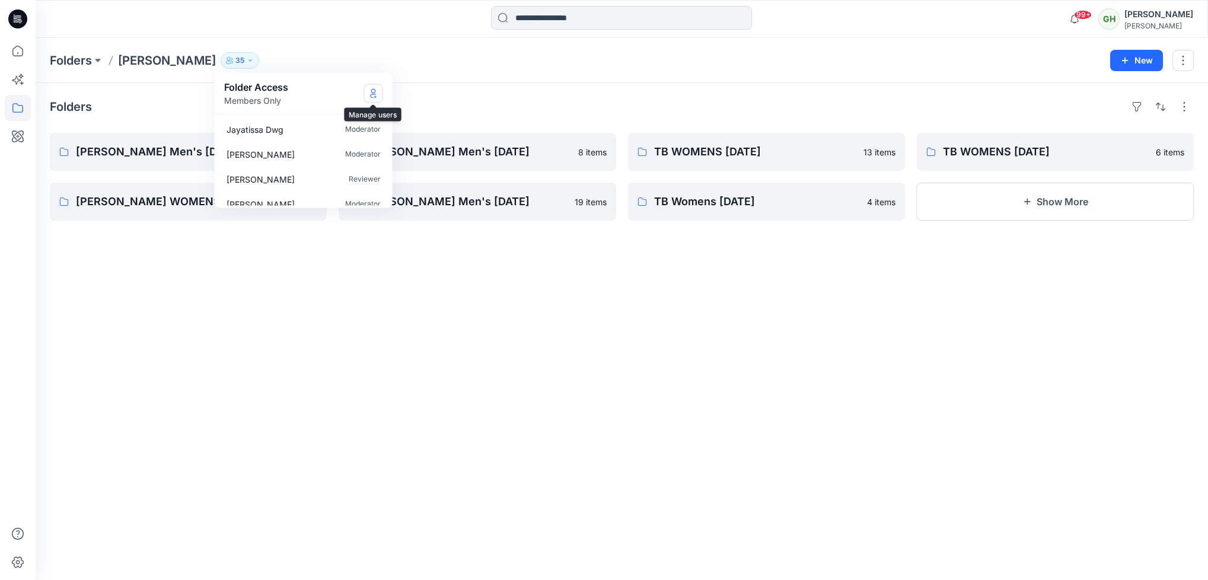
click at [371, 98] on button "Manage Users" at bounding box center [373, 93] width 19 height 19
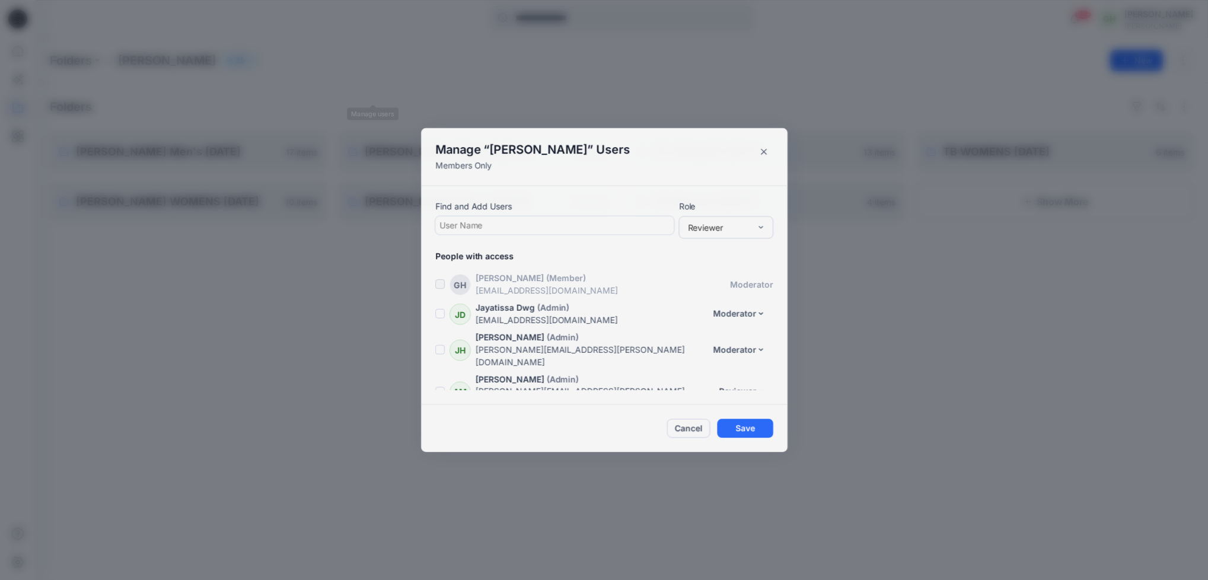
scroll to position [913, 0]
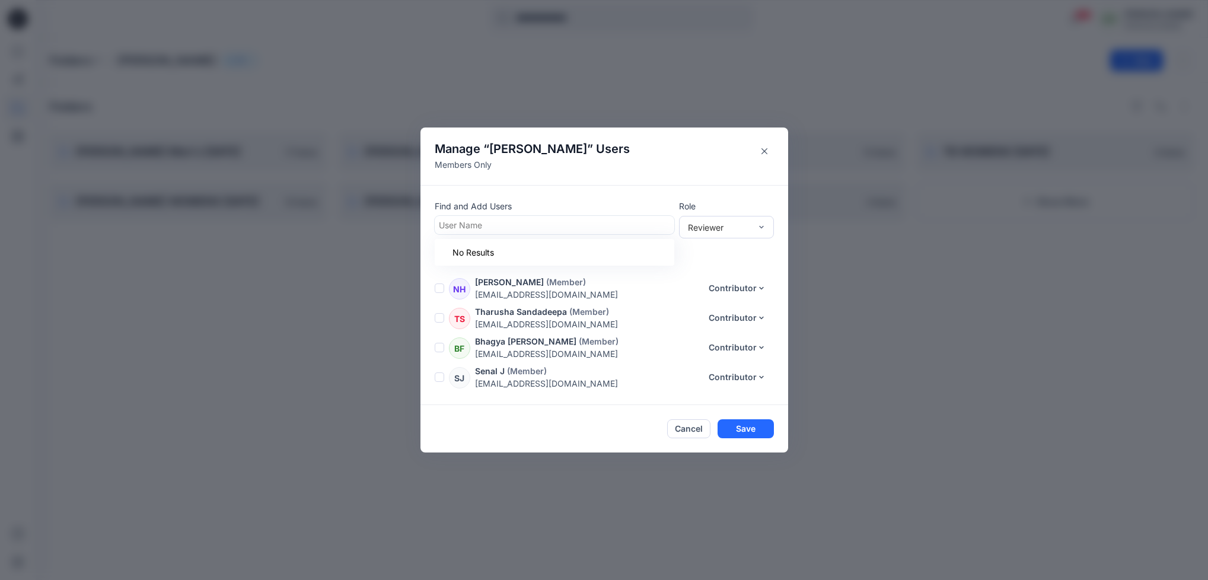
click at [505, 219] on div at bounding box center [554, 225] width 231 height 15
type input "***"
click at [517, 285] on div "AB Allison Best" at bounding box center [554, 280] width 225 height 17
click at [721, 270] on div "Contributor" at bounding box center [726, 270] width 90 height 21
click at [751, 434] on button "Save" at bounding box center [746, 429] width 56 height 19
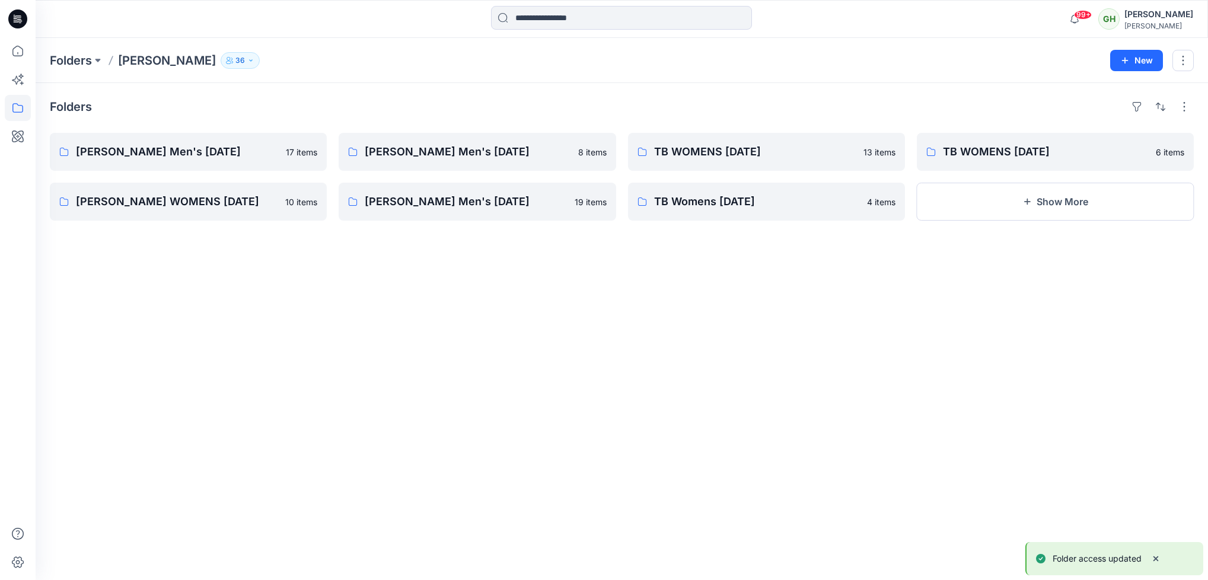
click at [228, 68] on button "36" at bounding box center [240, 60] width 39 height 17
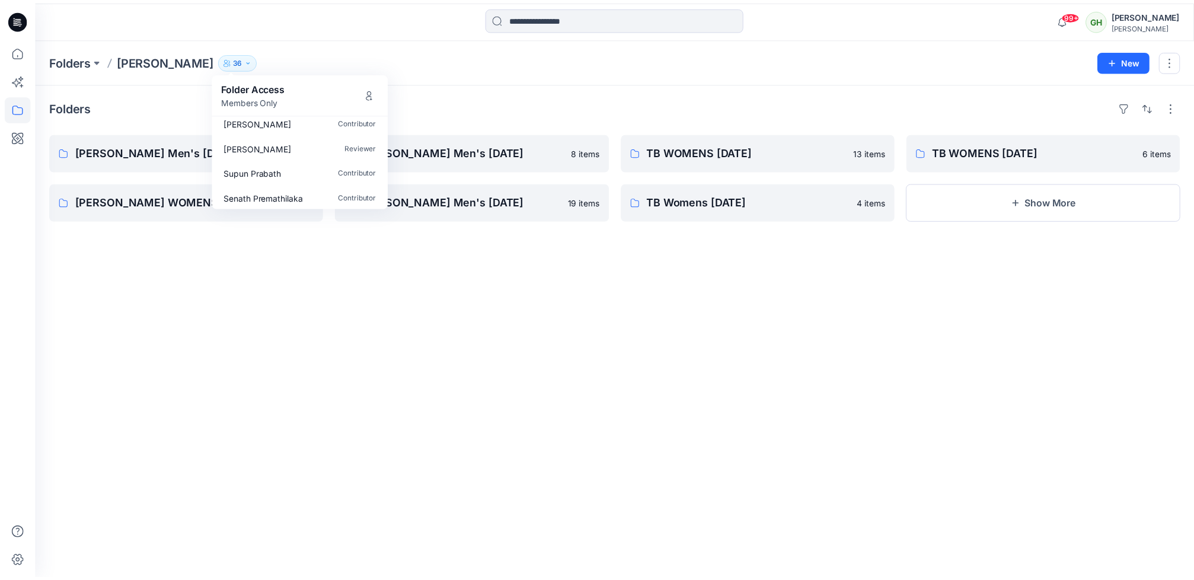
scroll to position [267, 0]
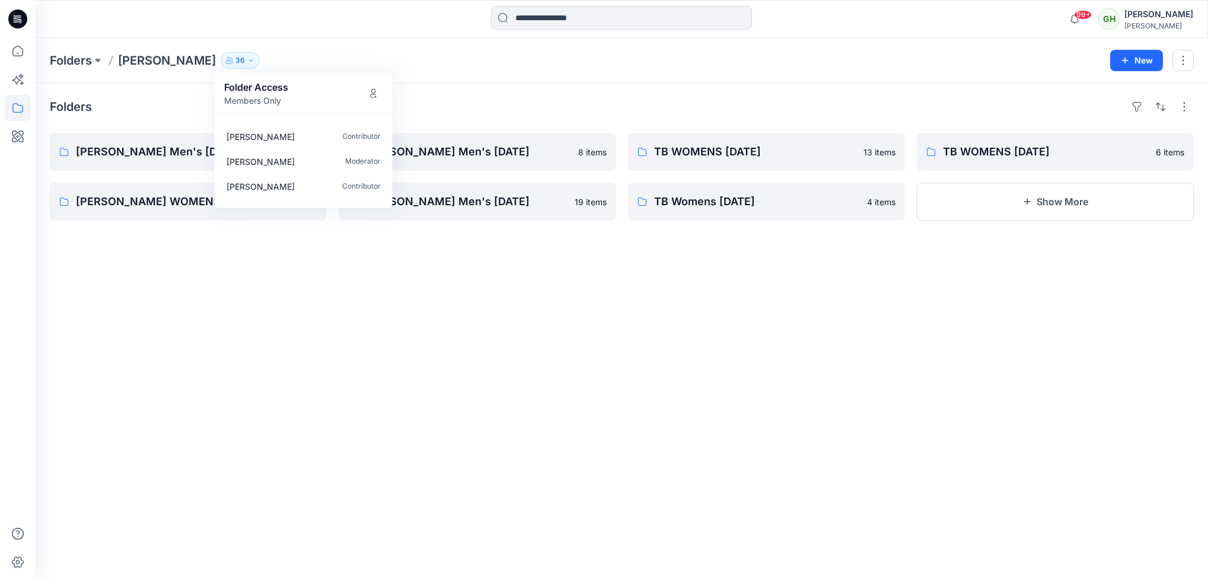
click at [22, 20] on icon at bounding box center [17, 18] width 19 height 19
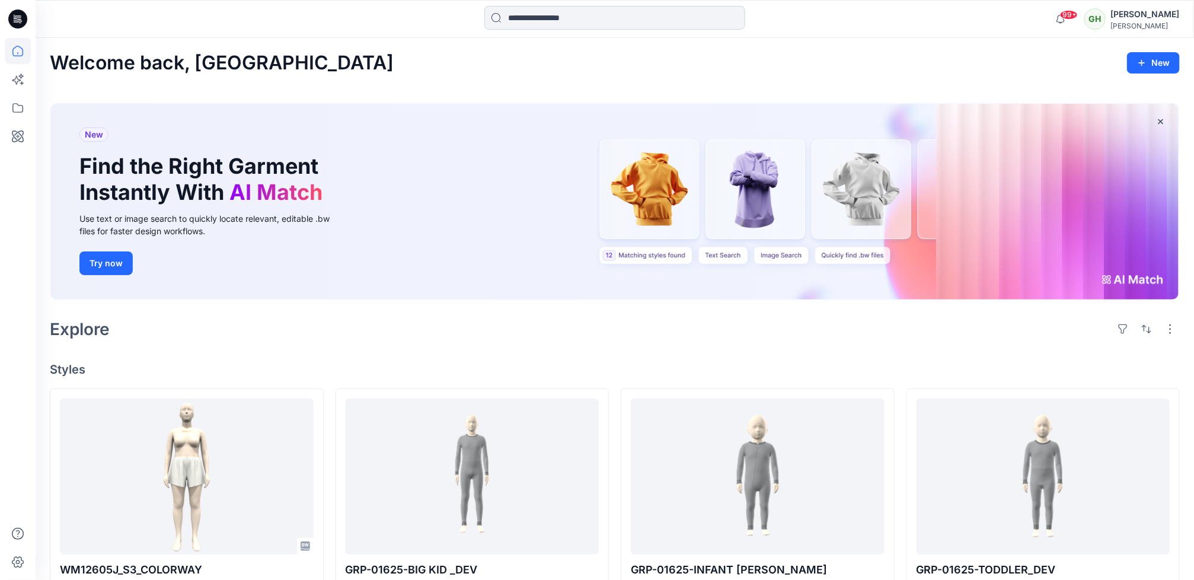
click at [543, 17] on input at bounding box center [615, 18] width 261 height 24
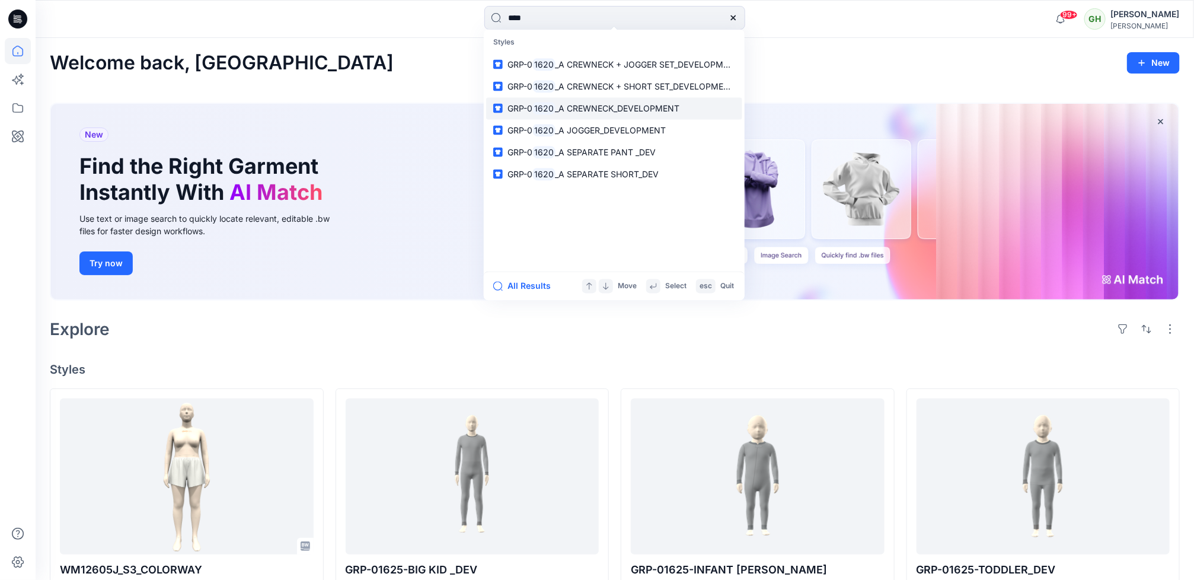
type input "****"
click at [589, 106] on span "_A CREWNECK_DEVELOPMENT" at bounding box center [618, 108] width 125 height 10
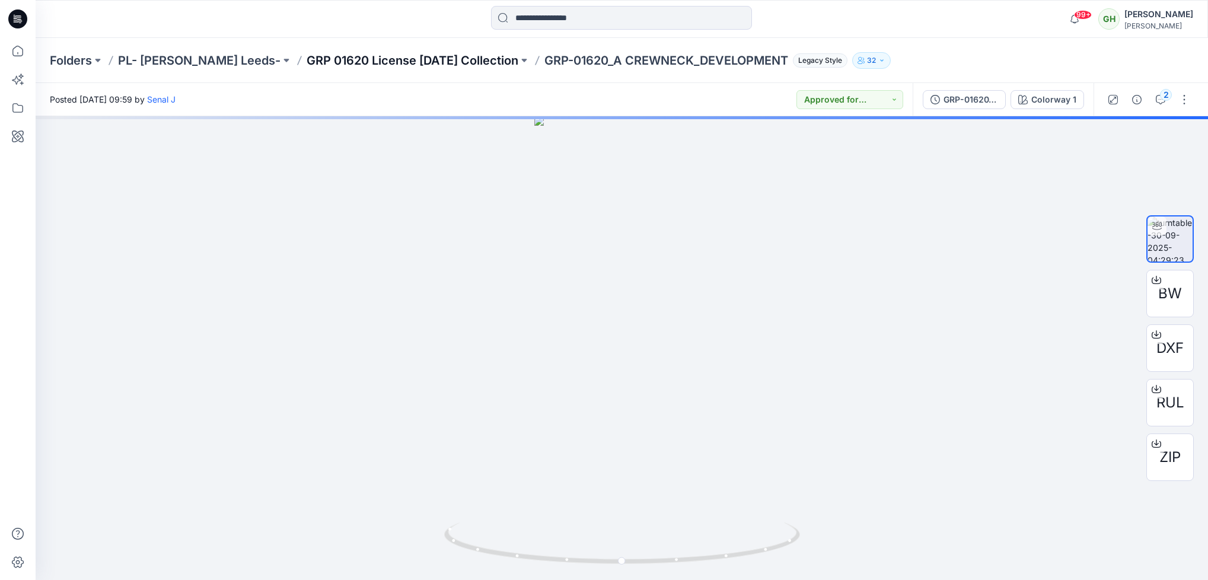
click at [437, 59] on p "GRP 01620 License Halloween Collection" at bounding box center [413, 60] width 212 height 17
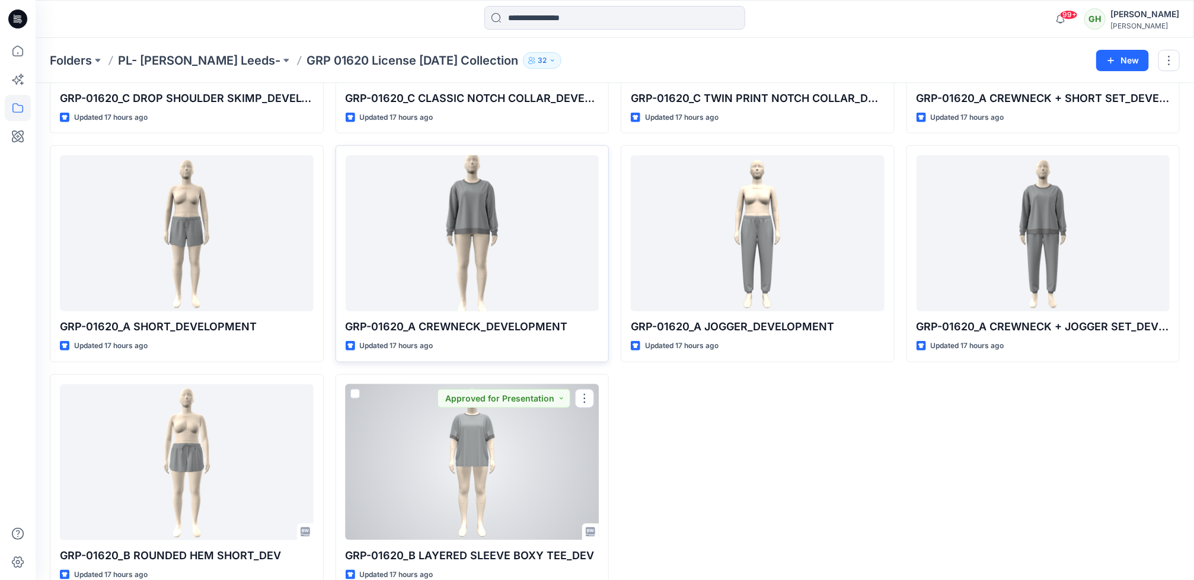
scroll to position [471, 0]
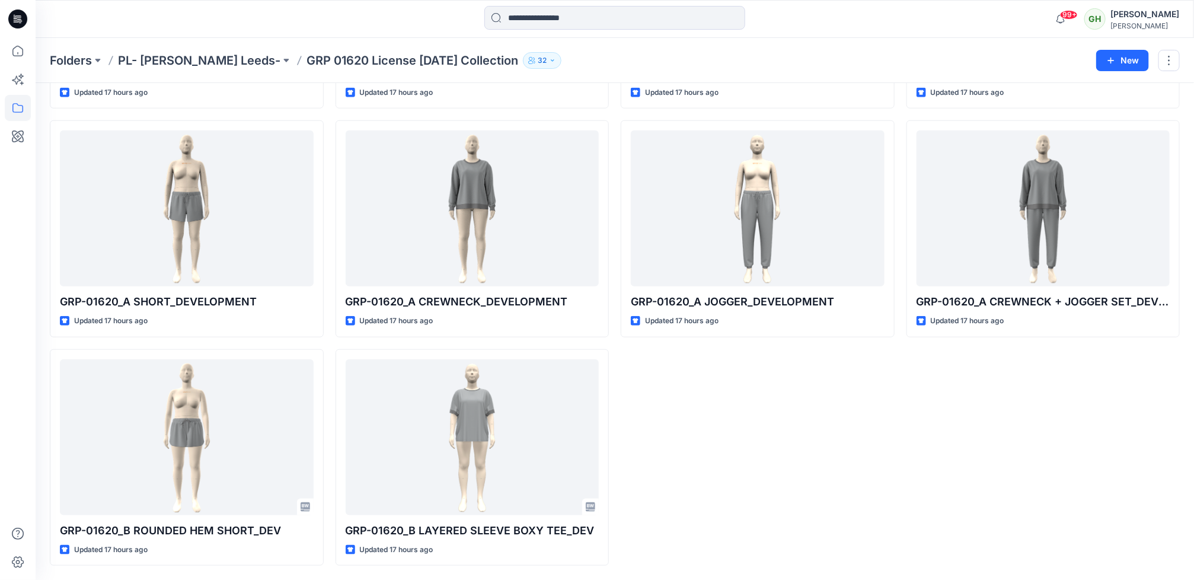
click at [2, 314] on div at bounding box center [18, 290] width 36 height 580
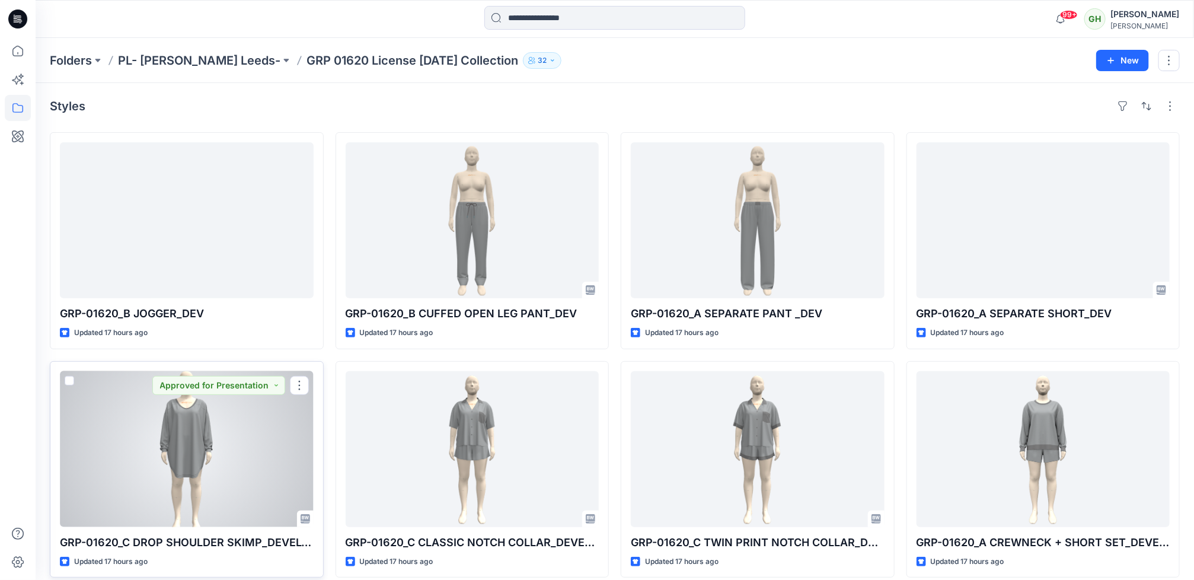
scroll to position [0, 0]
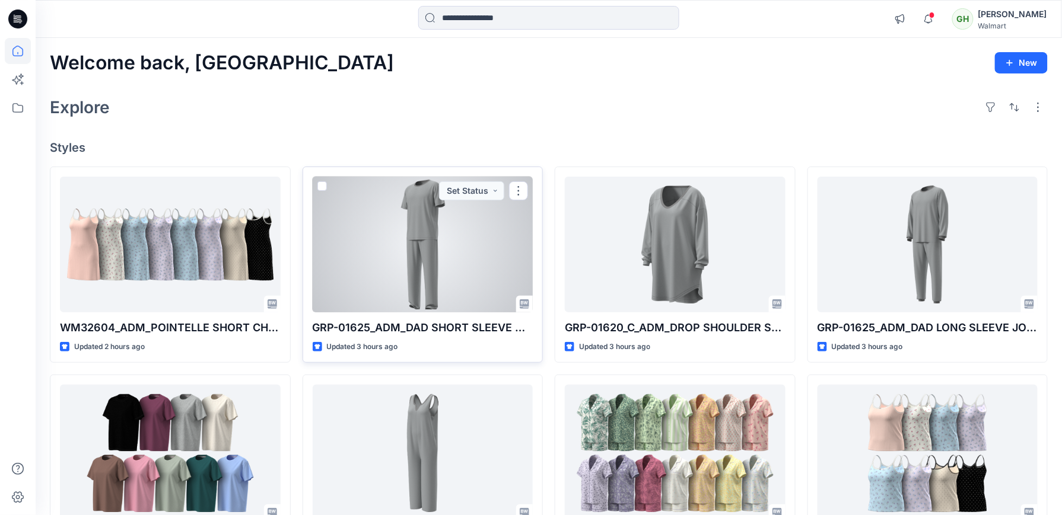
click at [384, 270] on div at bounding box center [423, 245] width 221 height 136
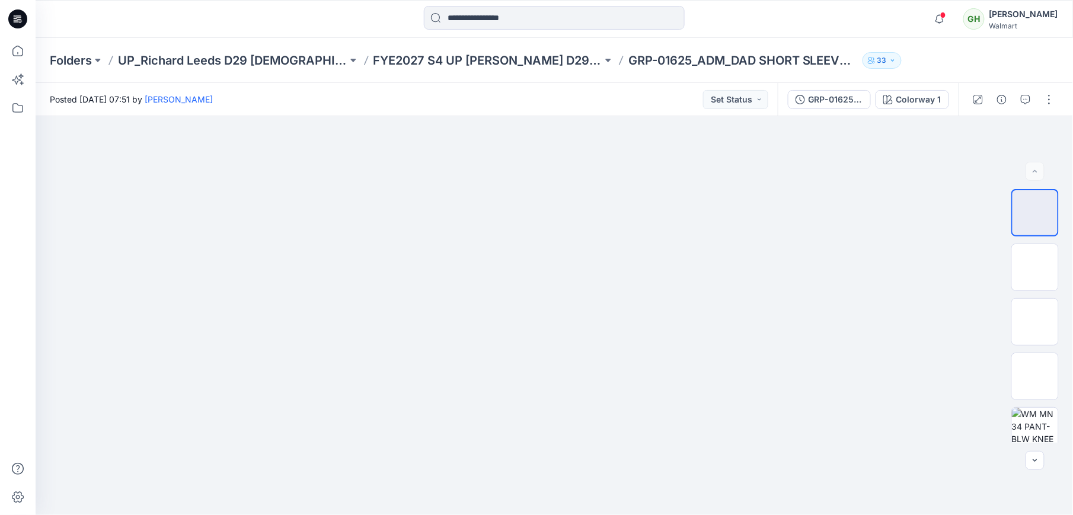
click at [21, 12] on icon at bounding box center [17, 18] width 19 height 19
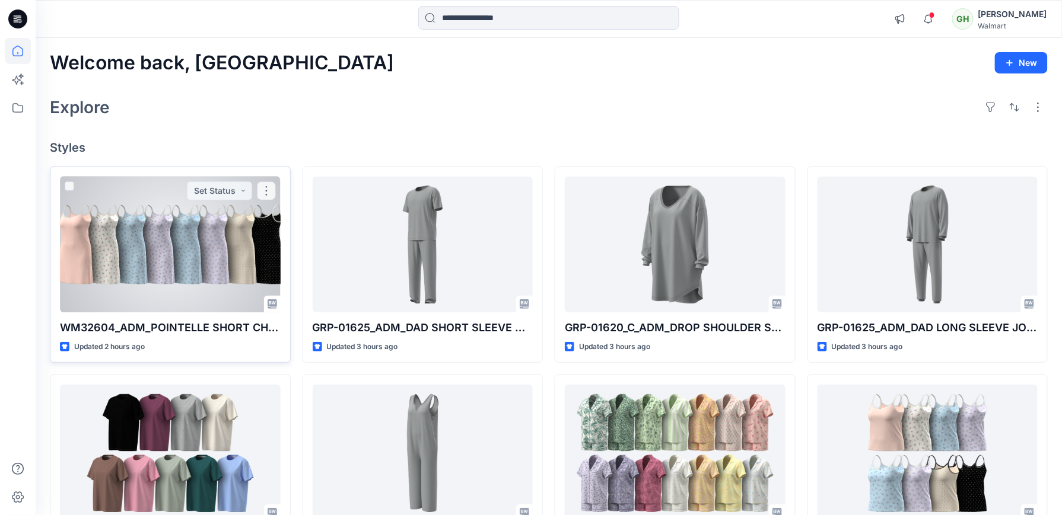
click at [63, 251] on div at bounding box center [170, 245] width 221 height 136
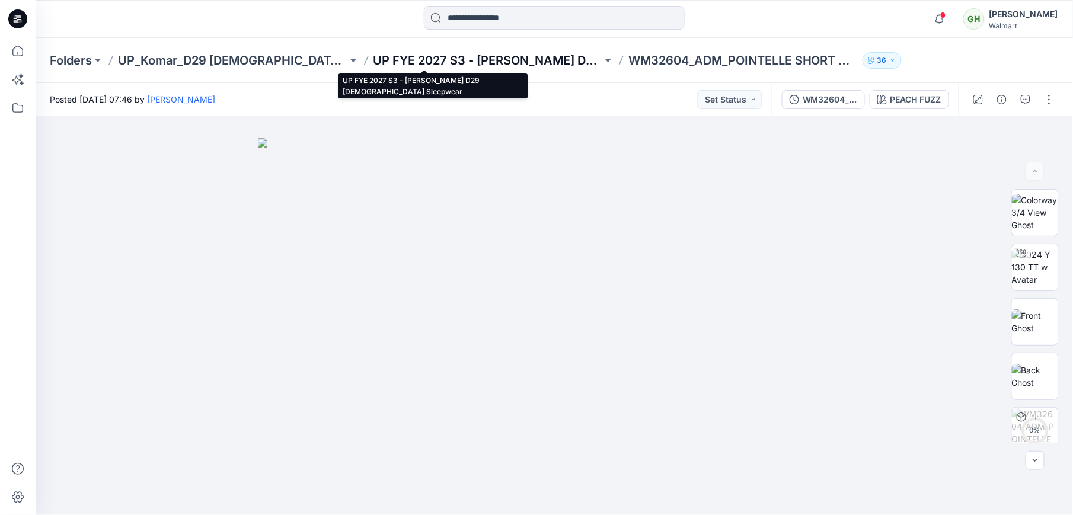
click at [374, 52] on p "UP FYE 2027 S3 - [PERSON_NAME] D29 [DEMOGRAPHIC_DATA] Sleepwear" at bounding box center [489, 60] width 230 height 17
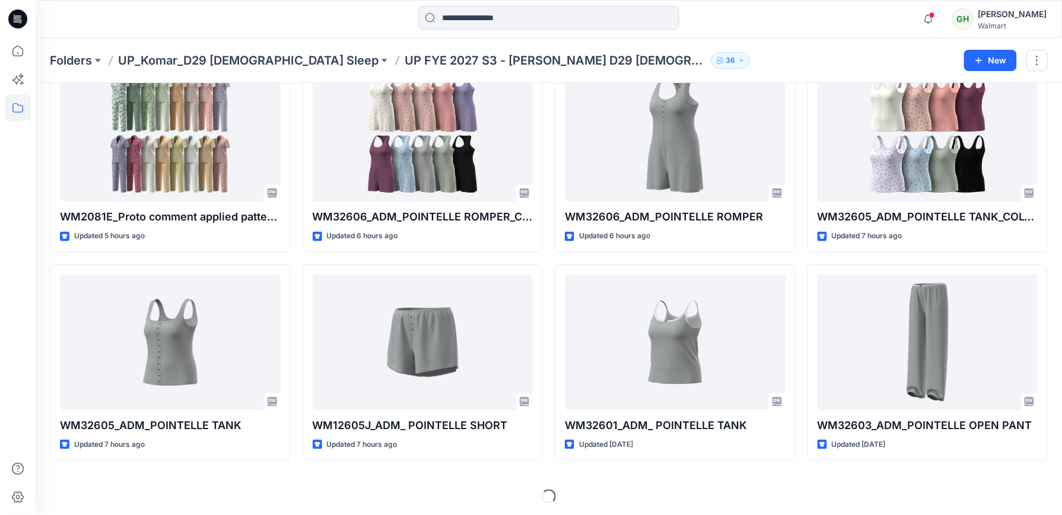
scroll to position [289, 0]
